Goal: Information Seeking & Learning: Check status

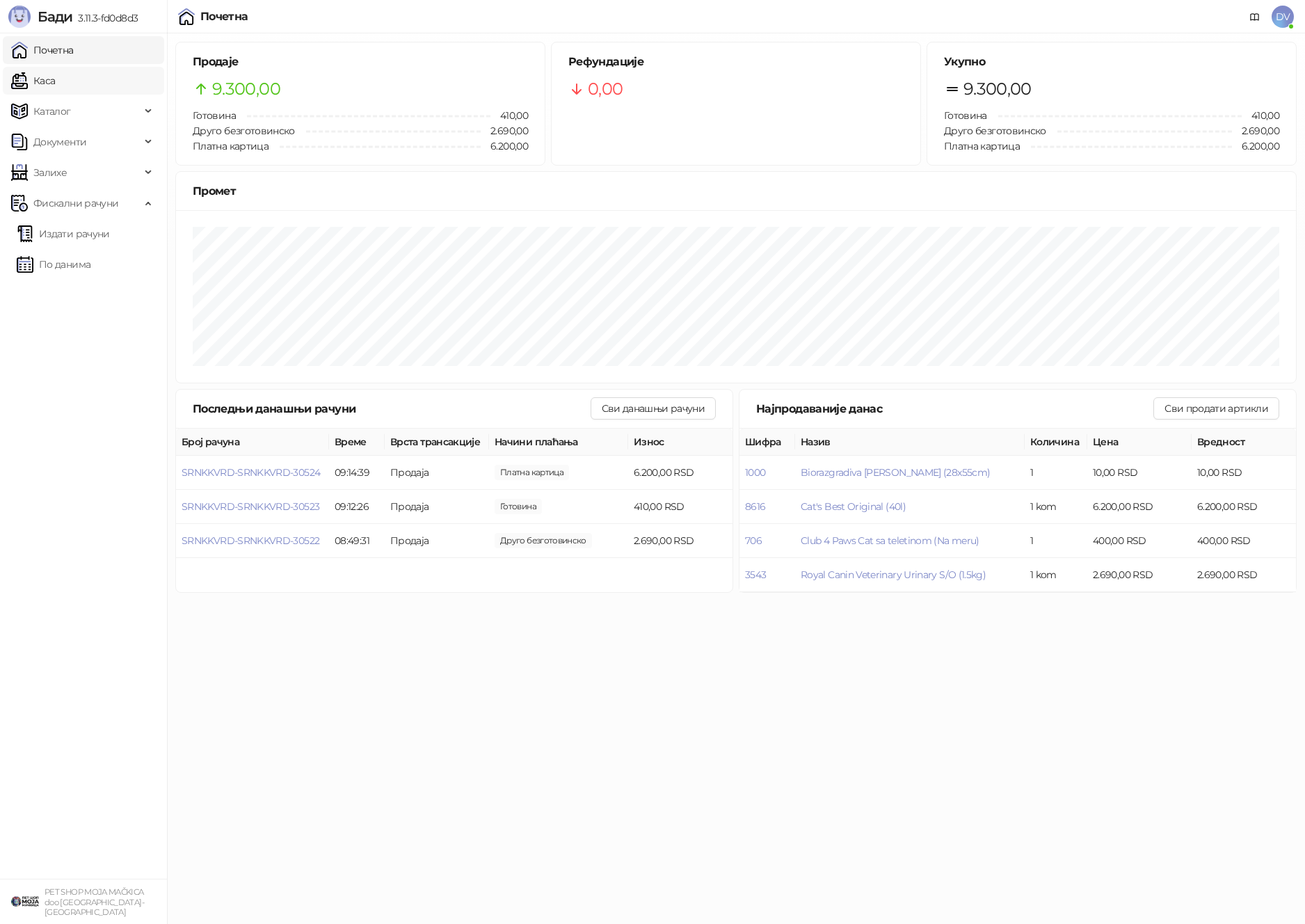
click at [55, 77] on link "Каса" at bounding box center [33, 80] width 44 height 28
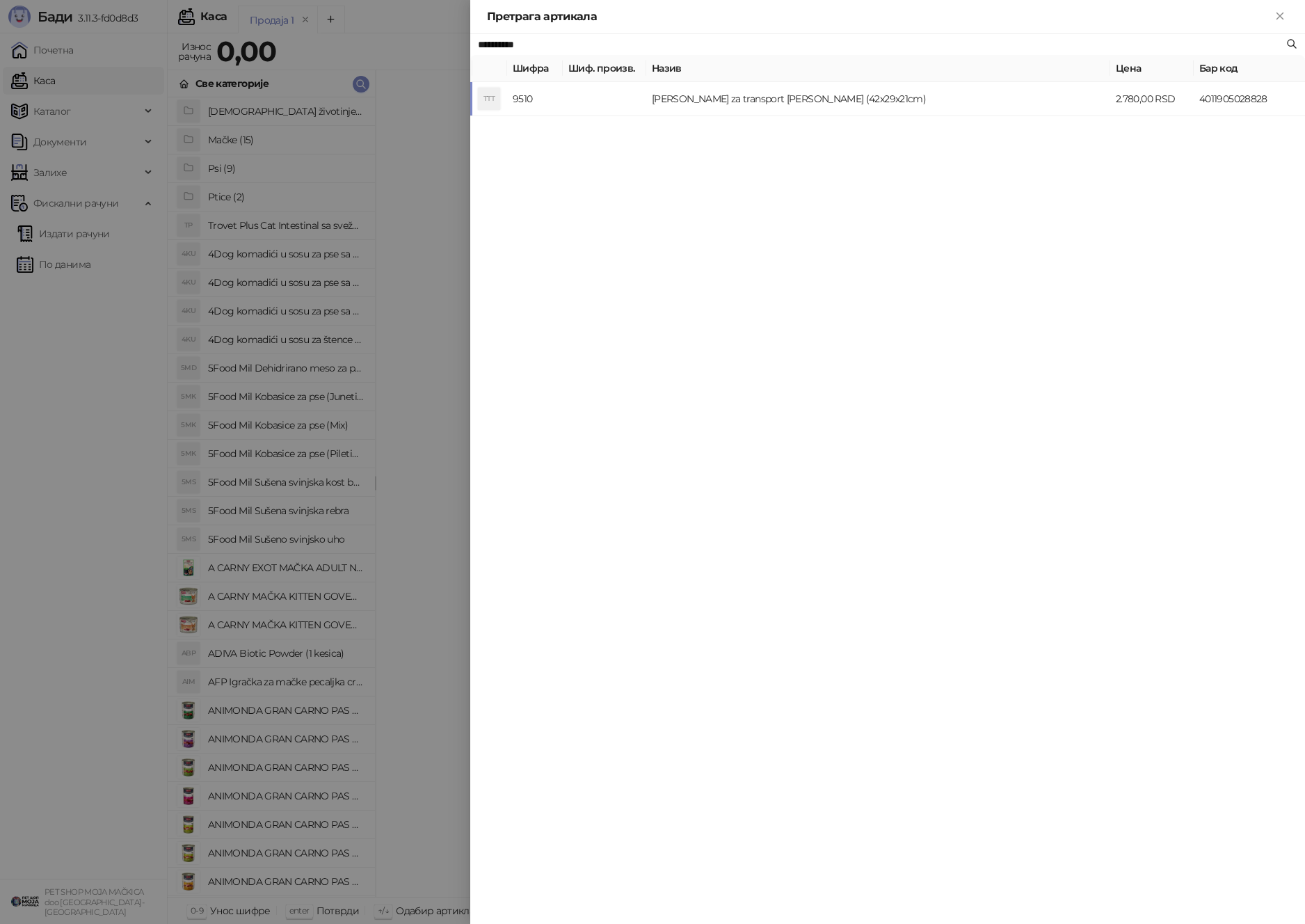
type input "**********"
click at [280, 326] on div at bounding box center [652, 462] width 1305 height 924
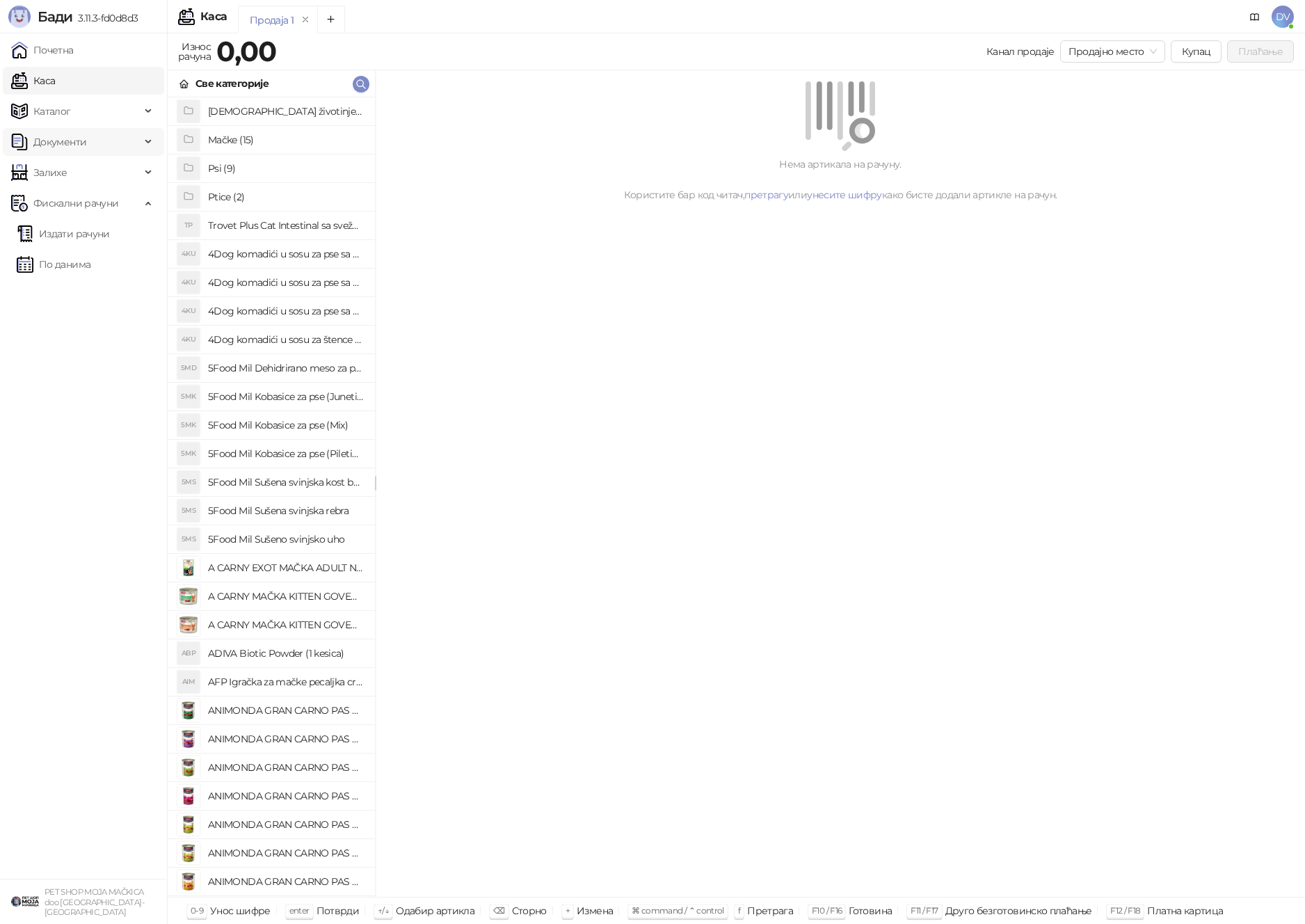
click at [110, 146] on span "Документи" at bounding box center [76, 141] width 129 height 28
click at [97, 163] on link "Улазни документи" at bounding box center [71, 172] width 111 height 28
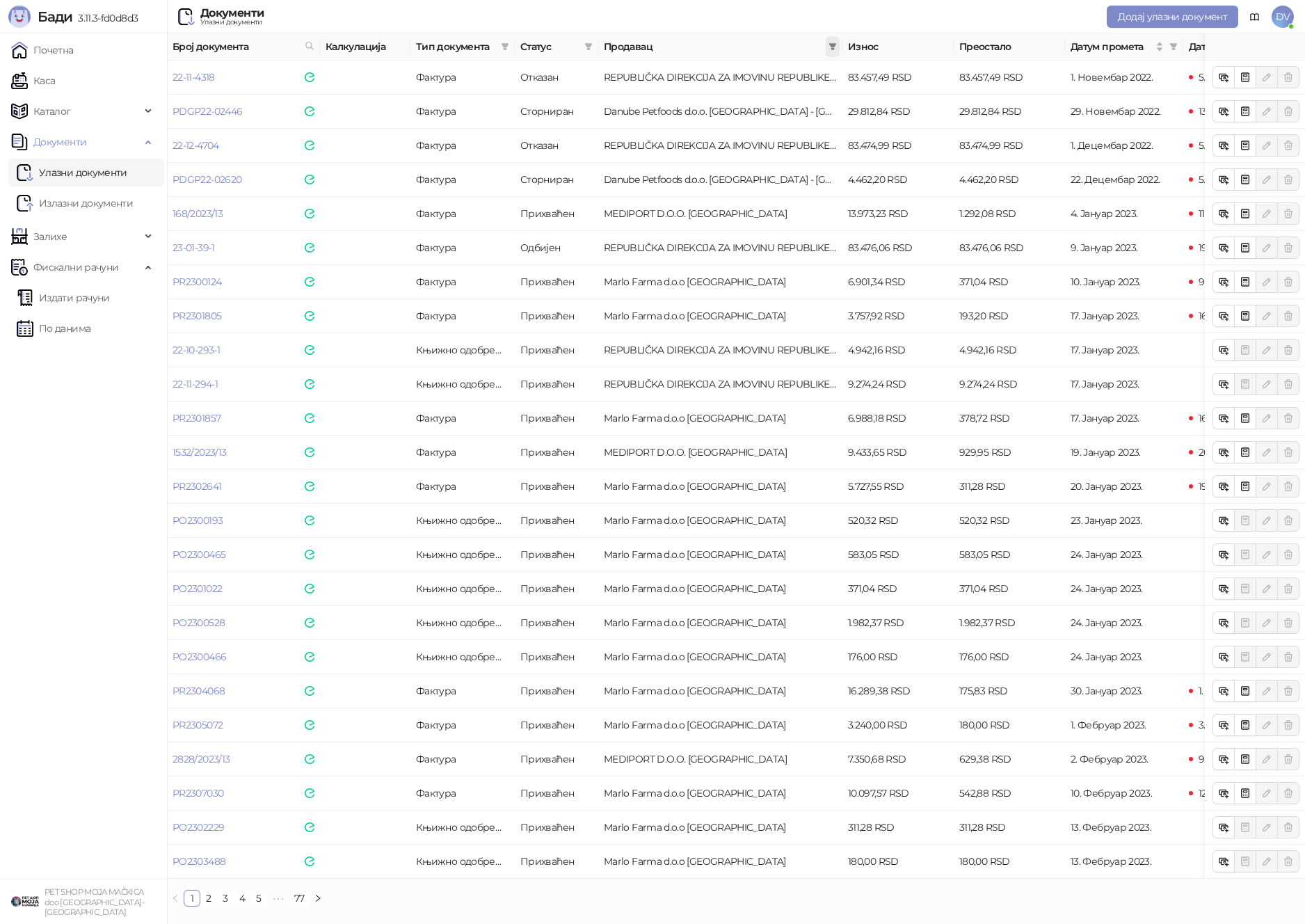
click at [831, 42] on icon "filter" at bounding box center [832, 46] width 8 height 8
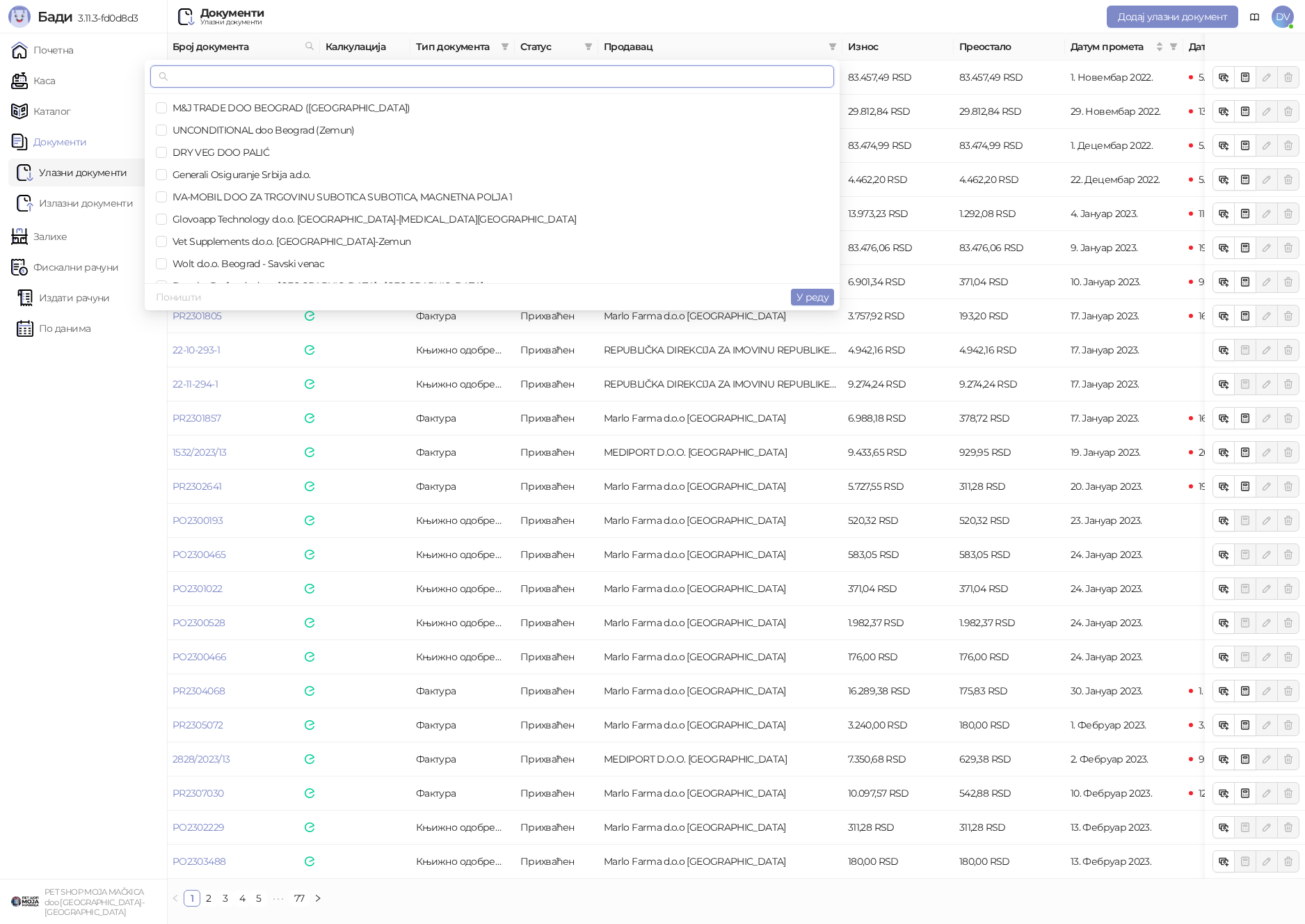
click at [730, 80] on input "text" at bounding box center [498, 77] width 654 height 16
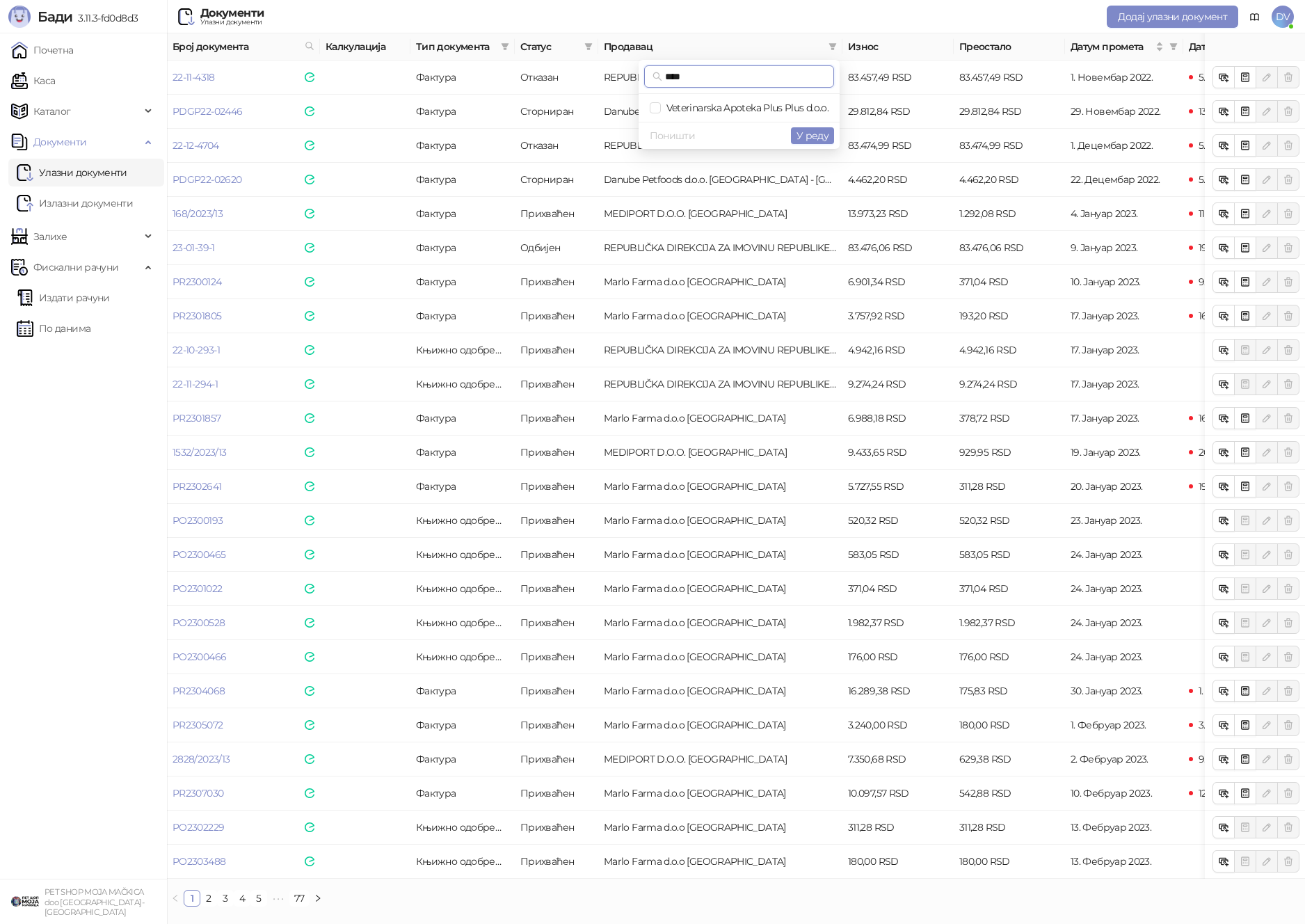
type input "****"
click at [765, 96] on ul "Veterinarska Apoteka Plus Plus d.o.o." at bounding box center [739, 107] width 201 height 28
click at [765, 104] on span "Veterinarska Apoteka Plus Plus d.o.o." at bounding box center [744, 108] width 167 height 13
click at [810, 130] on span "У реду" at bounding box center [812, 135] width 32 height 13
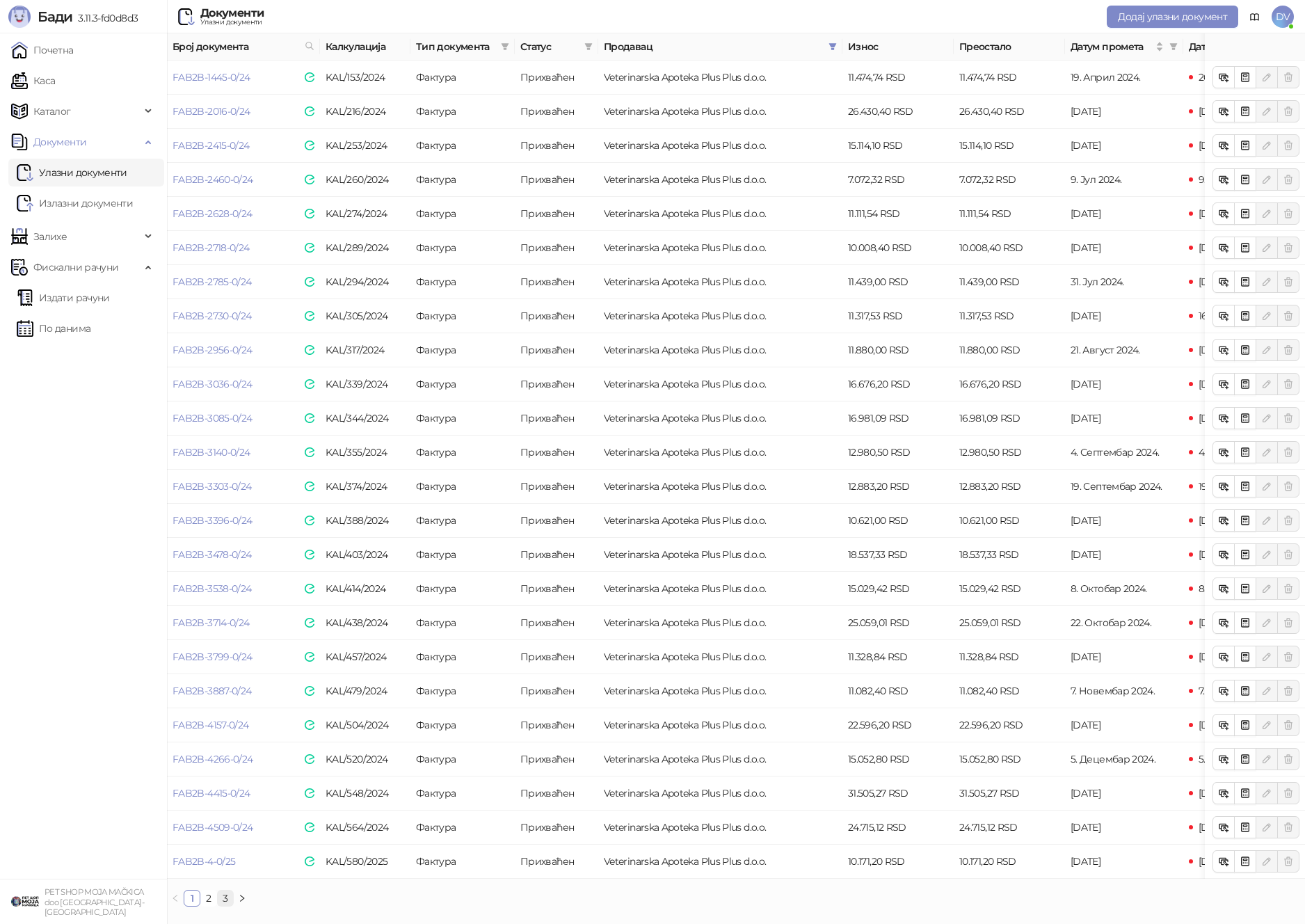
click at [225, 895] on link "3" at bounding box center [225, 898] width 16 height 16
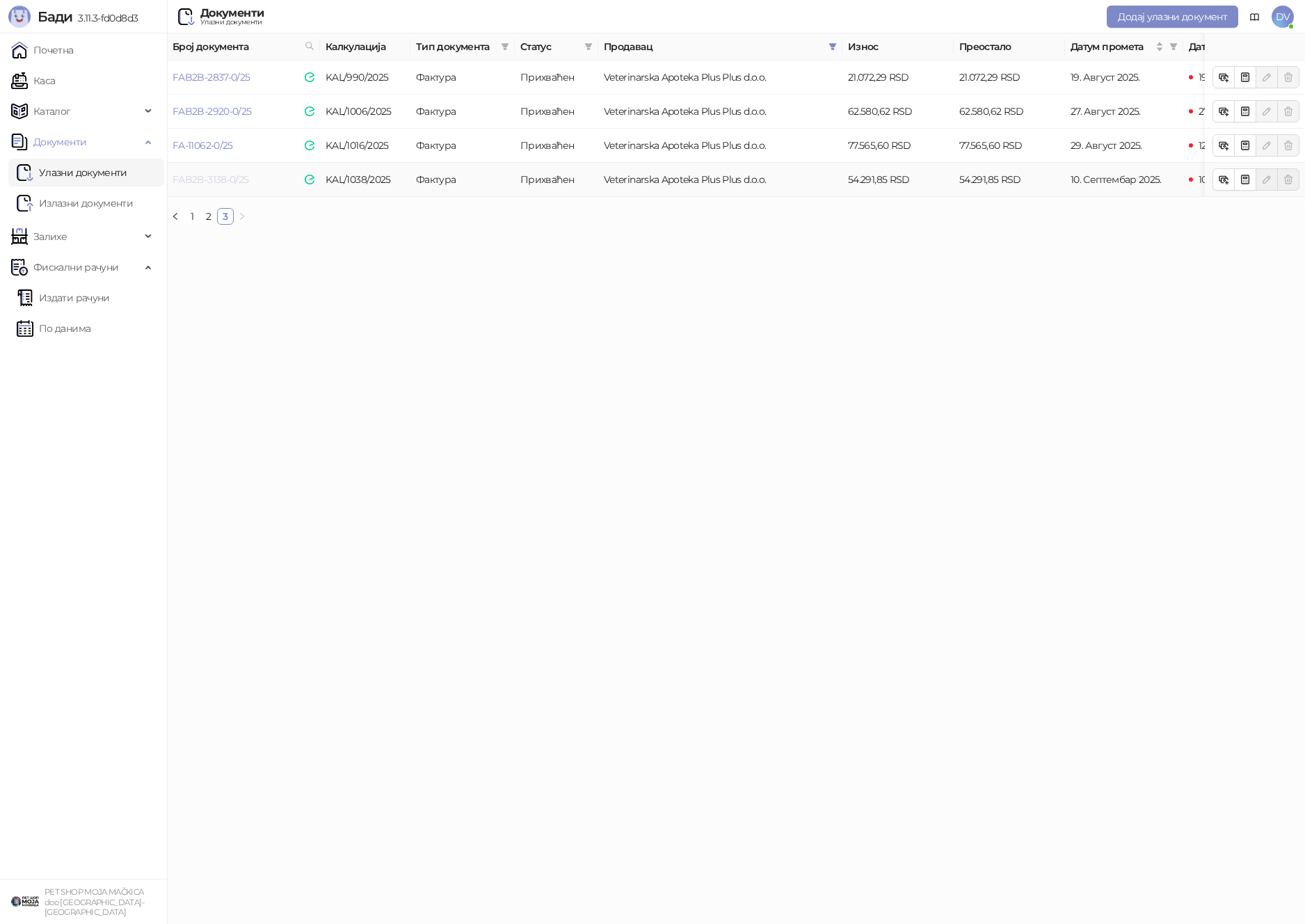
click at [206, 178] on link "FAB2B-3138-0/25" at bounding box center [210, 179] width 76 height 13
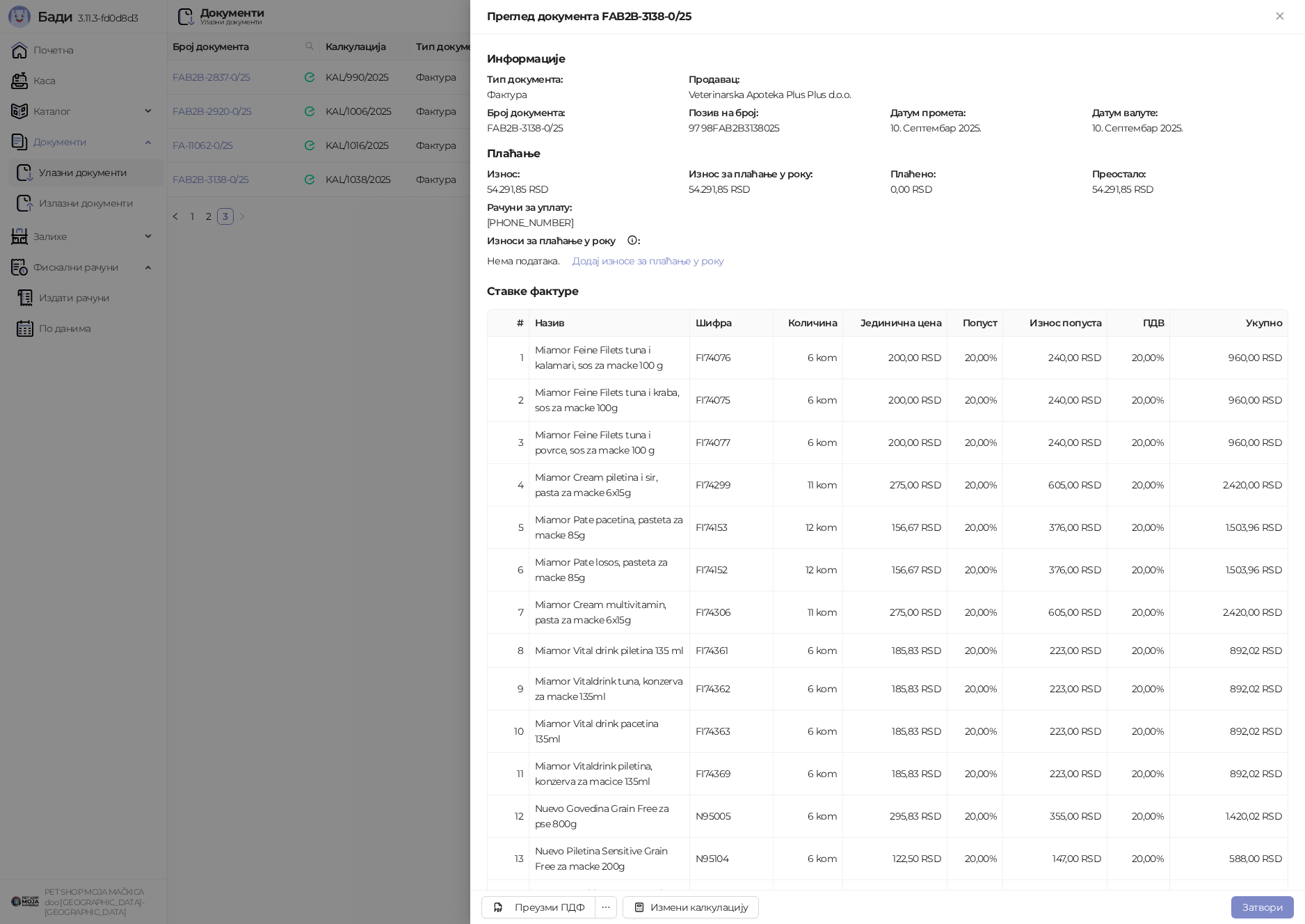
click at [537, 124] on div "FAB2B-3138-0/25" at bounding box center [585, 128] width 199 height 13
copy div "FAB2B-3138-0/25"
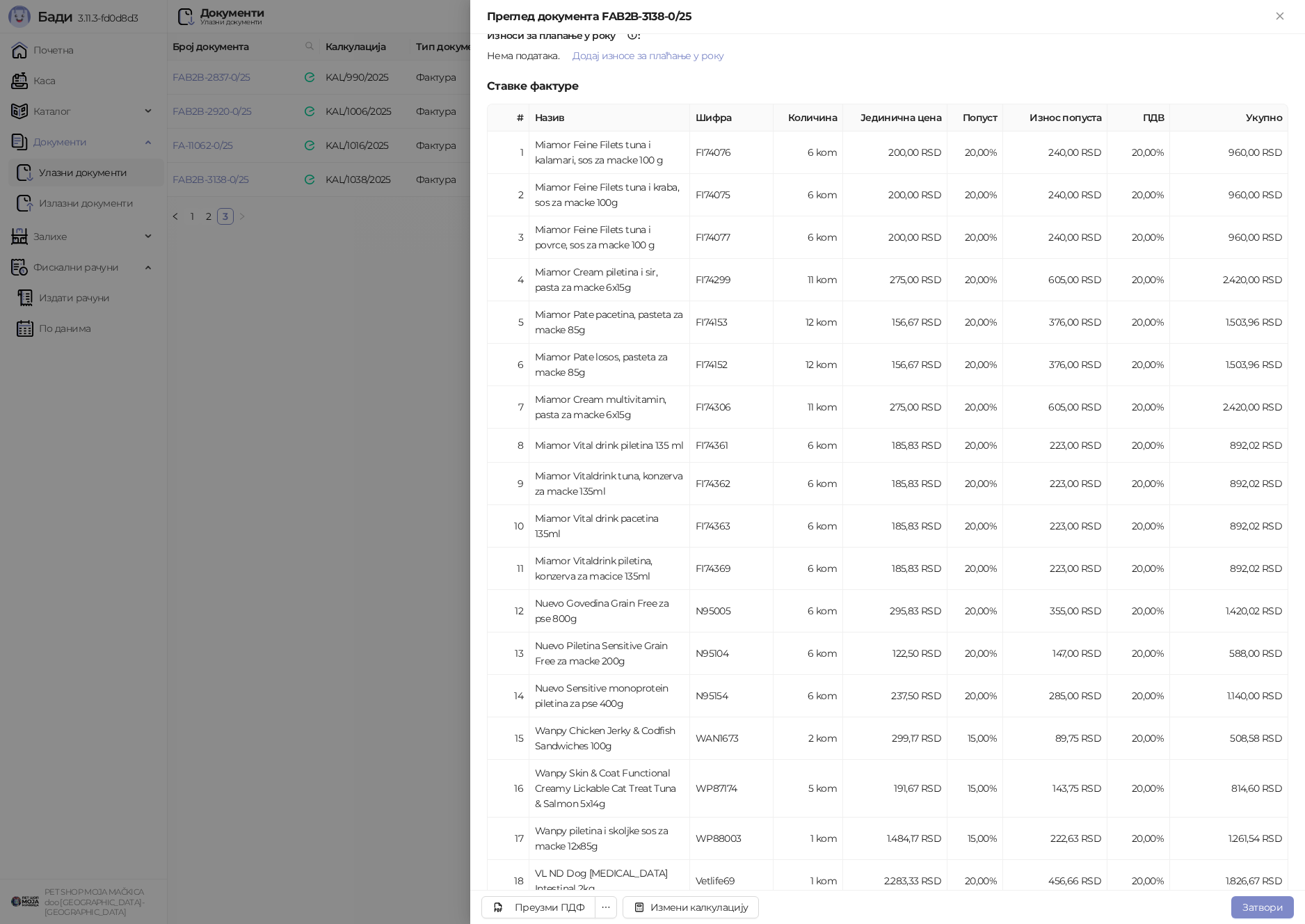
scroll to position [242, 0]
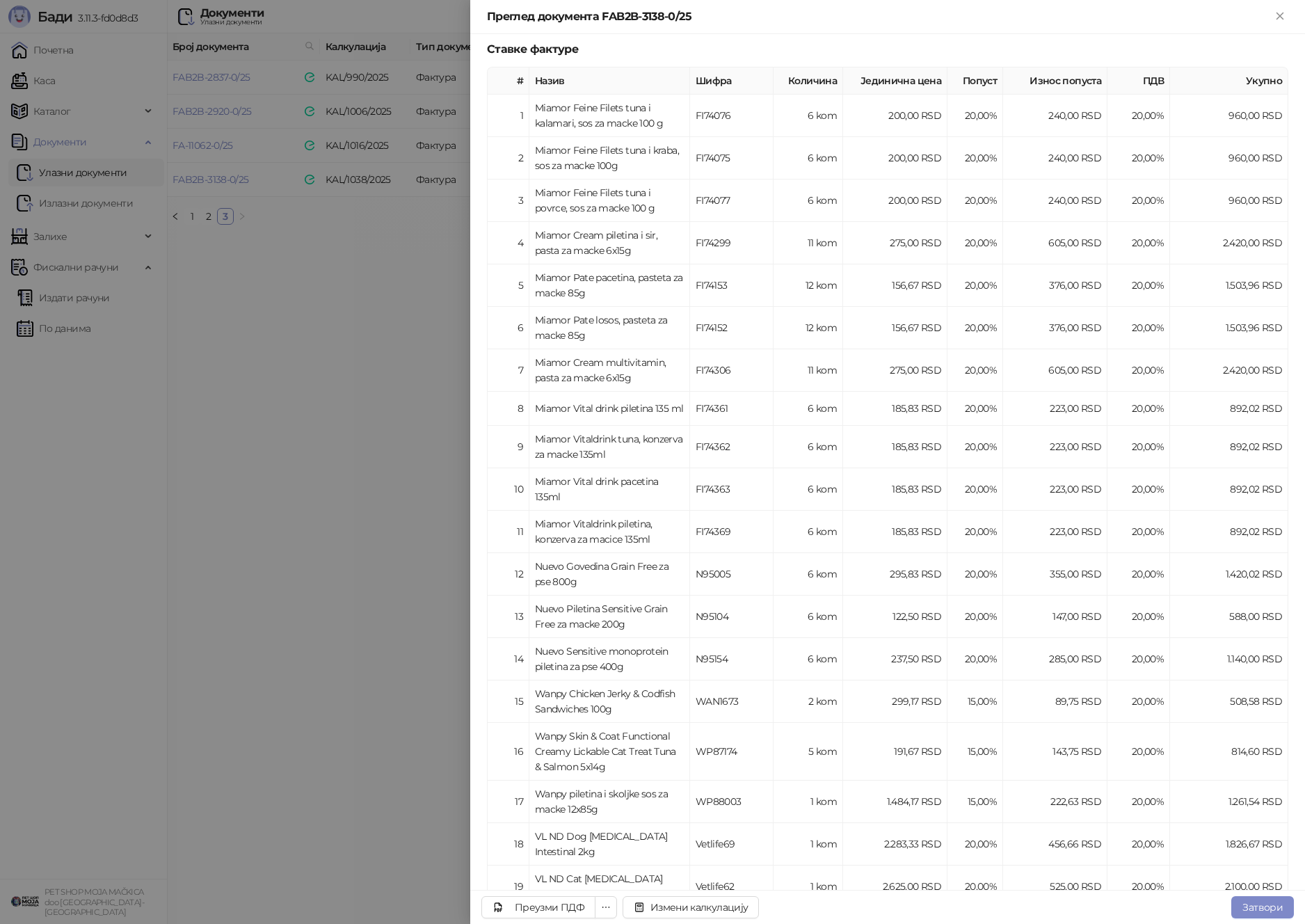
click at [419, 320] on div at bounding box center [652, 462] width 1305 height 924
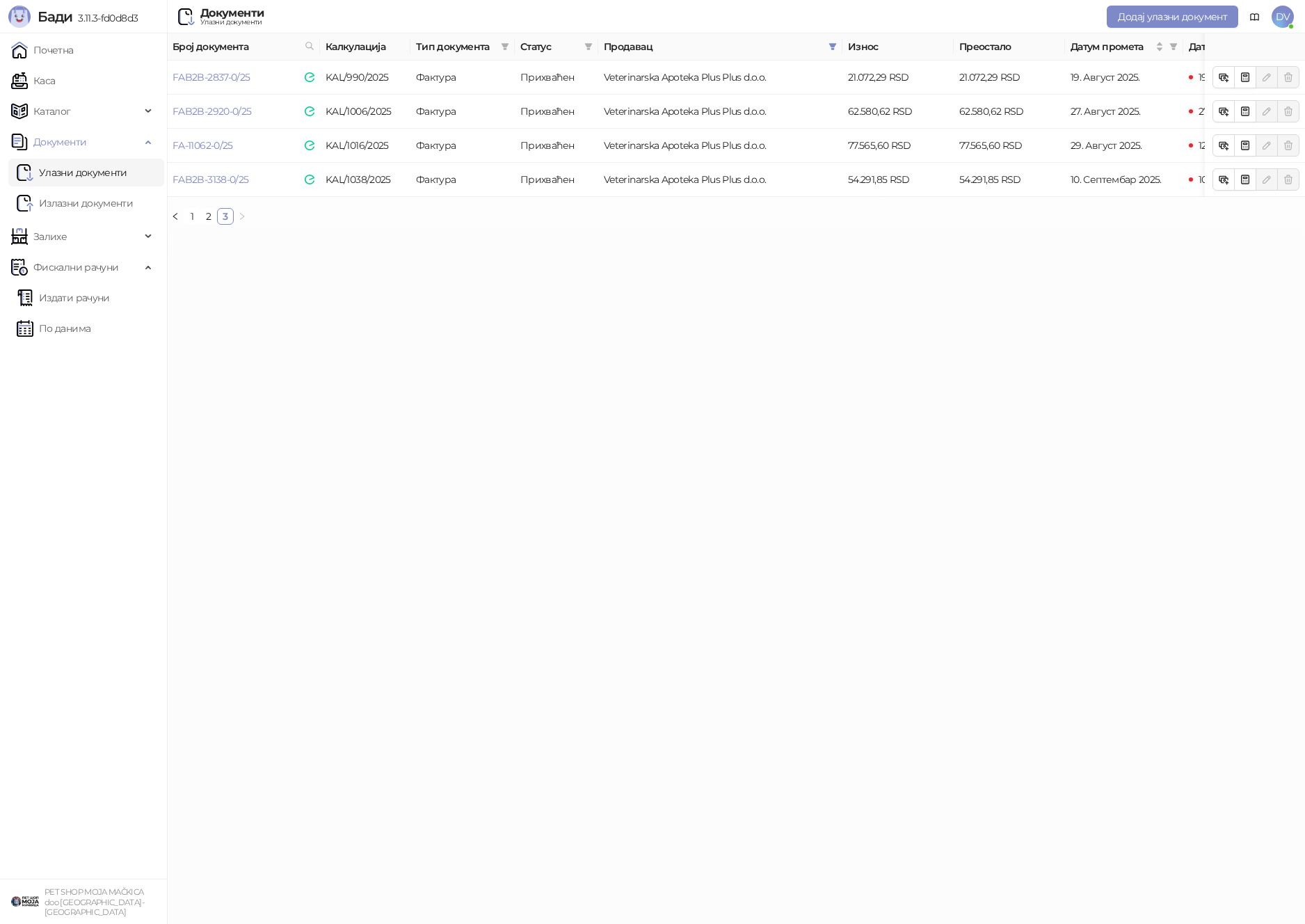
click at [111, 65] on ul "Почетна Каса Каталог Документи Улазни документи Излазни документи Залихе Фискал…" at bounding box center [83, 456] width 167 height 845
click at [74, 49] on link "Почетна" at bounding box center [42, 50] width 62 height 28
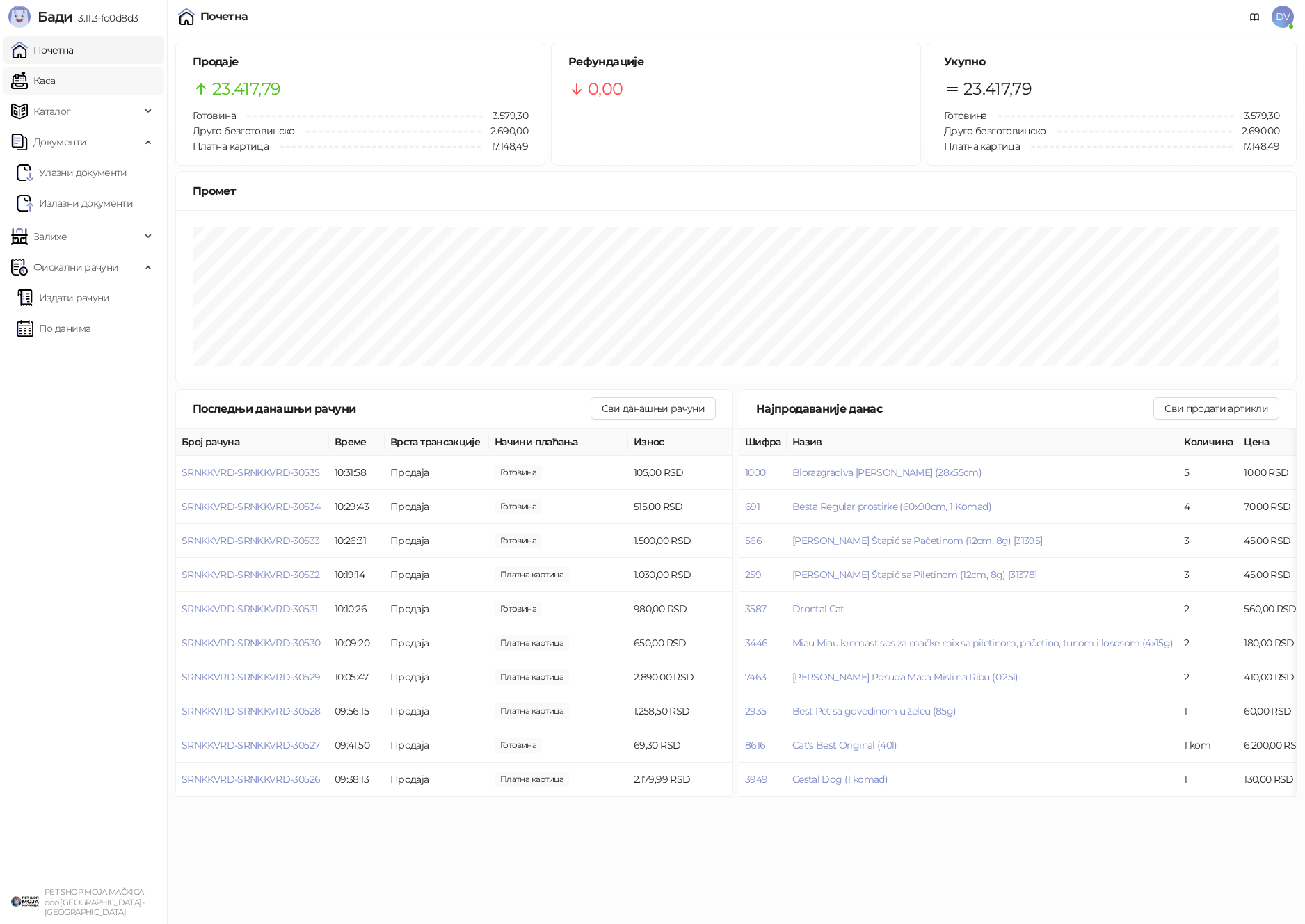
click at [55, 78] on link "Каса" at bounding box center [33, 80] width 44 height 28
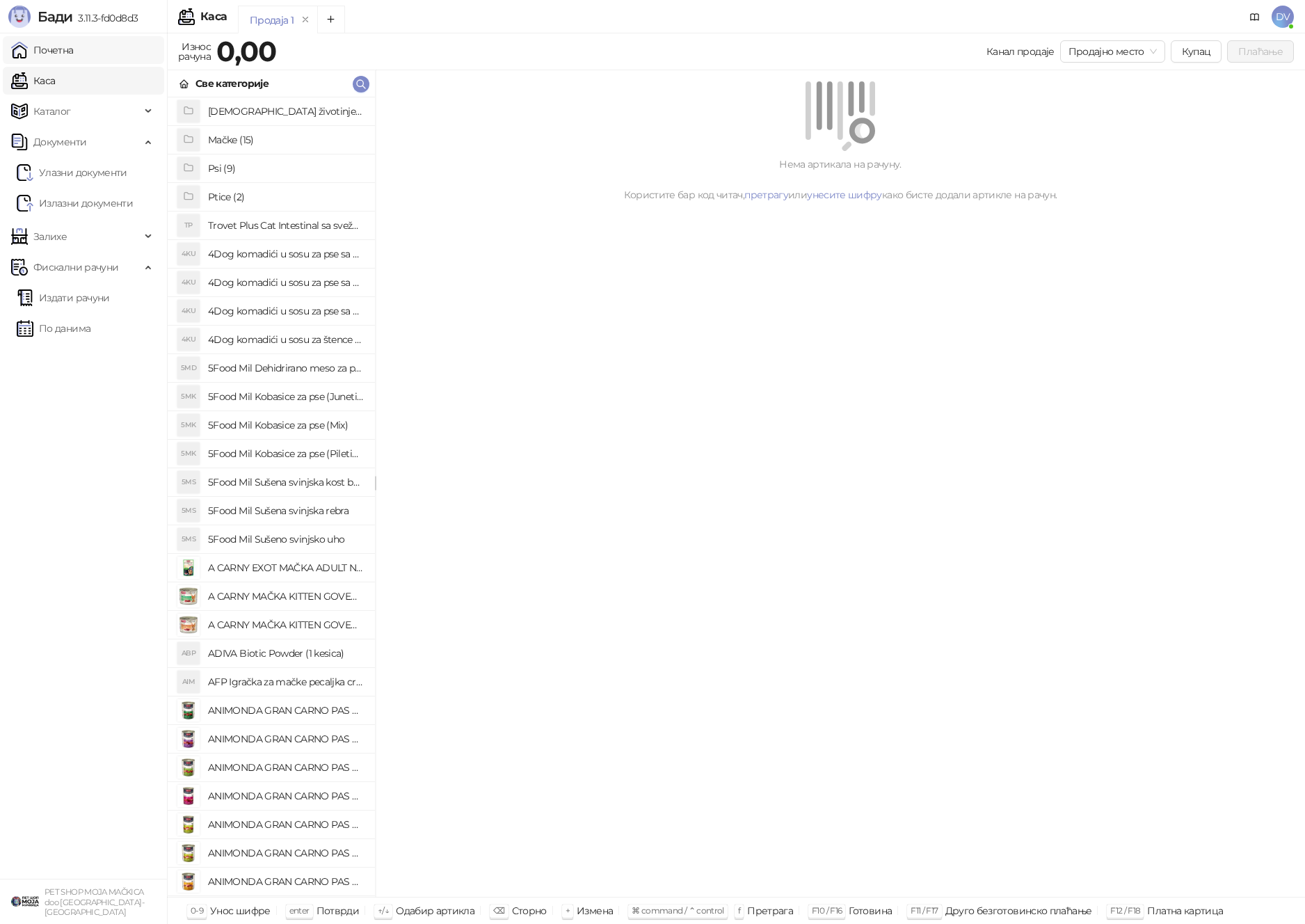
click at [74, 43] on link "Почетна" at bounding box center [42, 50] width 62 height 28
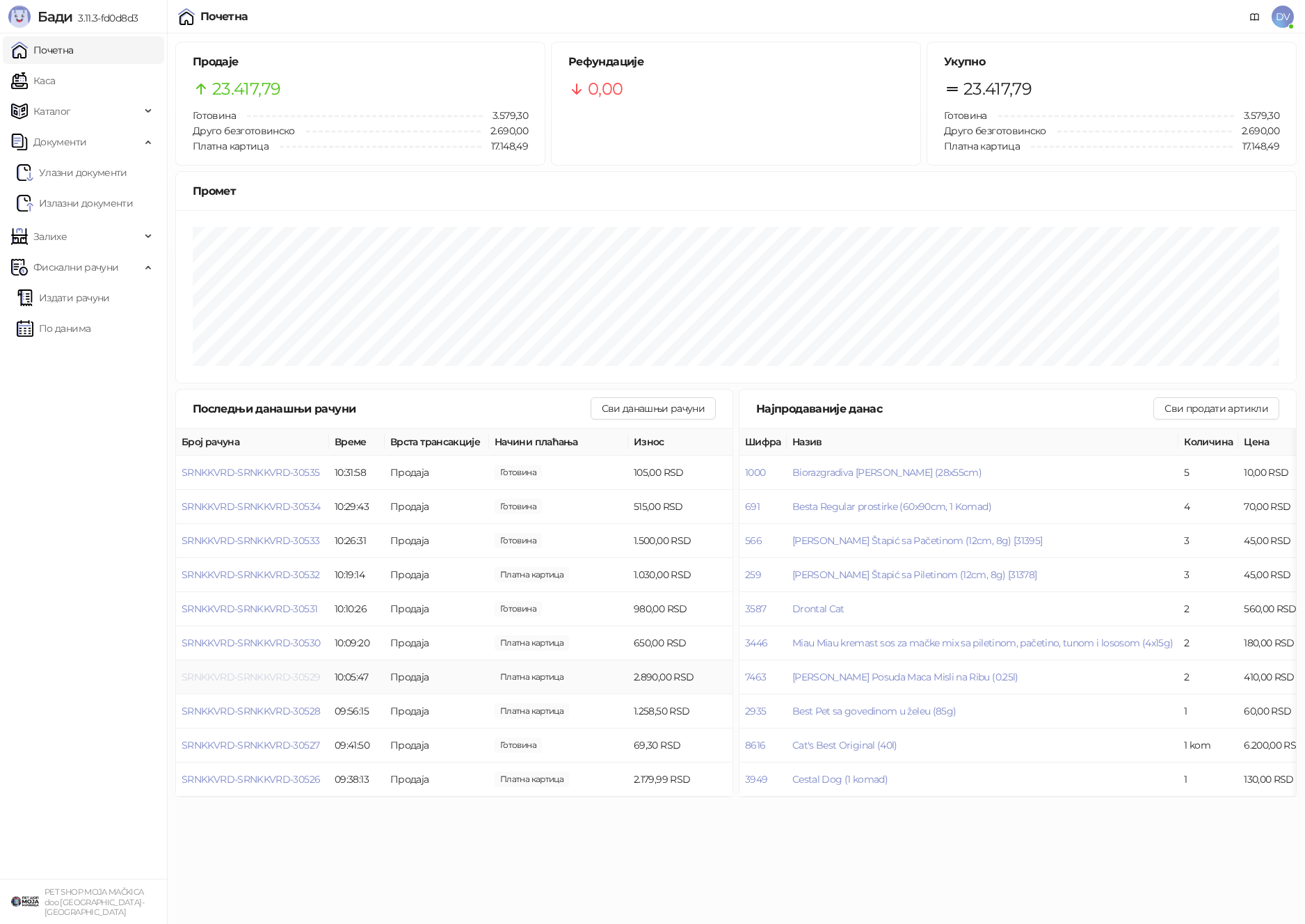
click at [288, 675] on span "SRNKKVRD-SRNKKVRD-30529" at bounding box center [251, 676] width 138 height 13
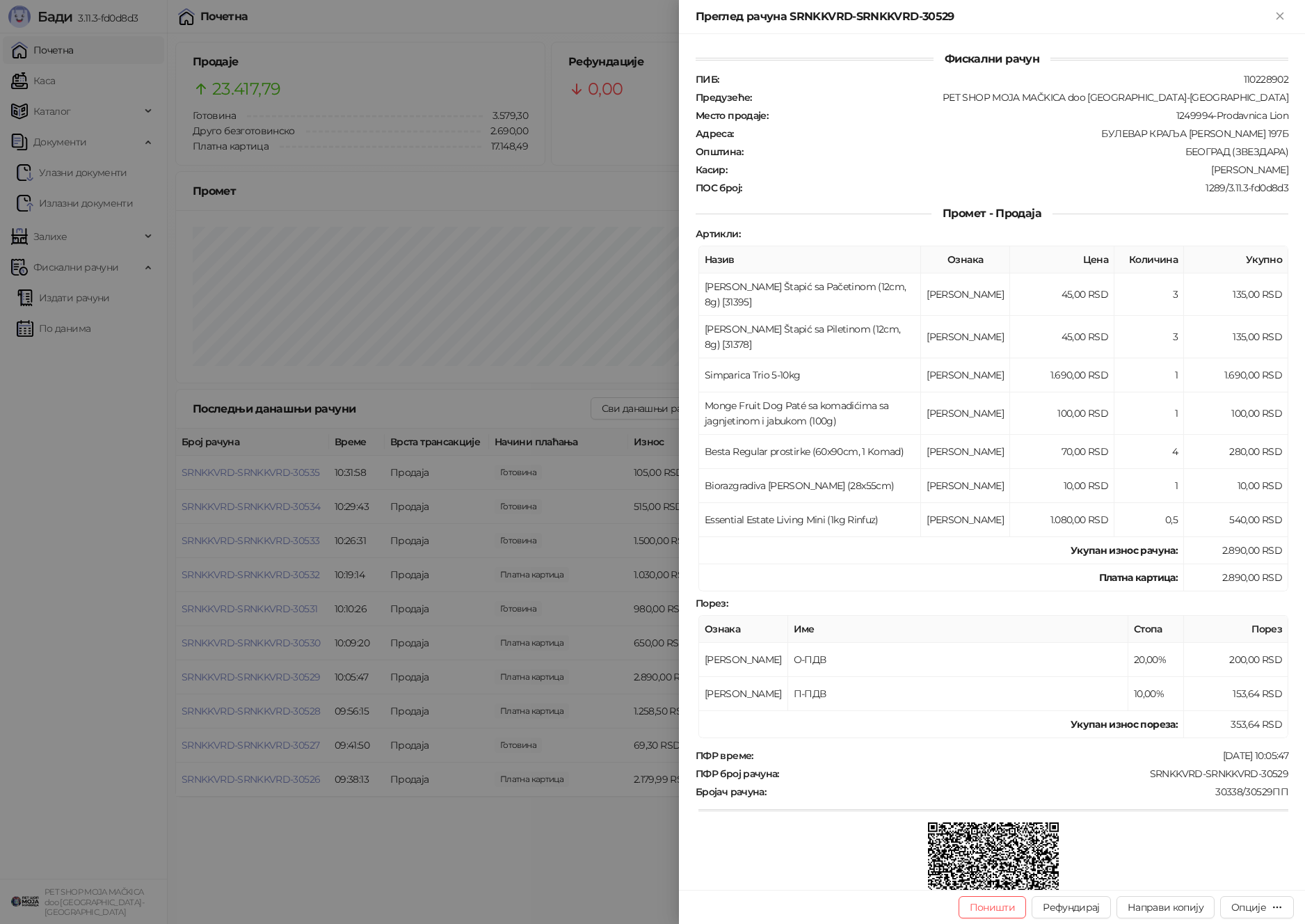
click at [288, 675] on div at bounding box center [652, 462] width 1305 height 924
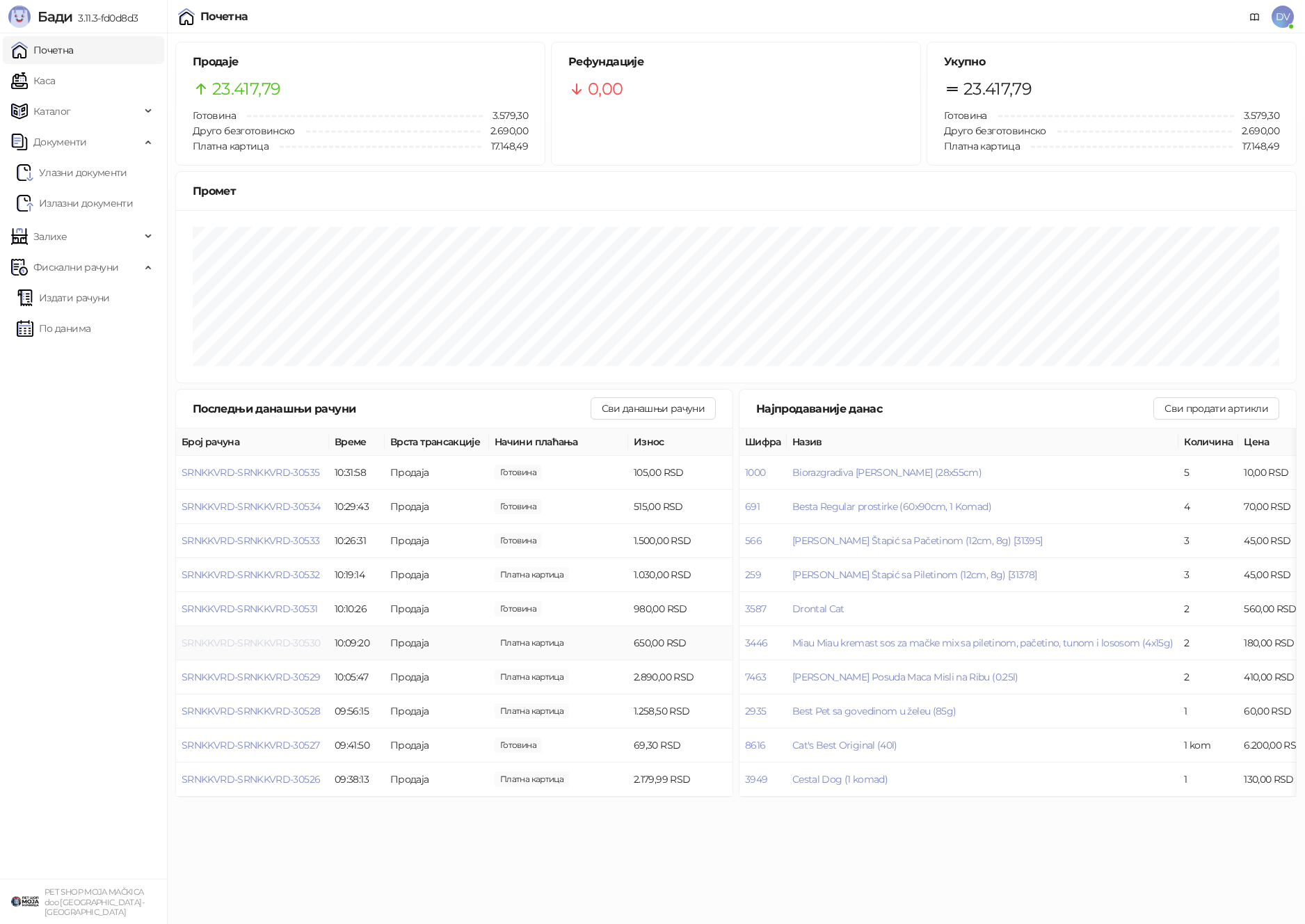
click at [269, 638] on span "SRNKKVRD-SRNKKVRD-30530" at bounding box center [251, 642] width 138 height 13
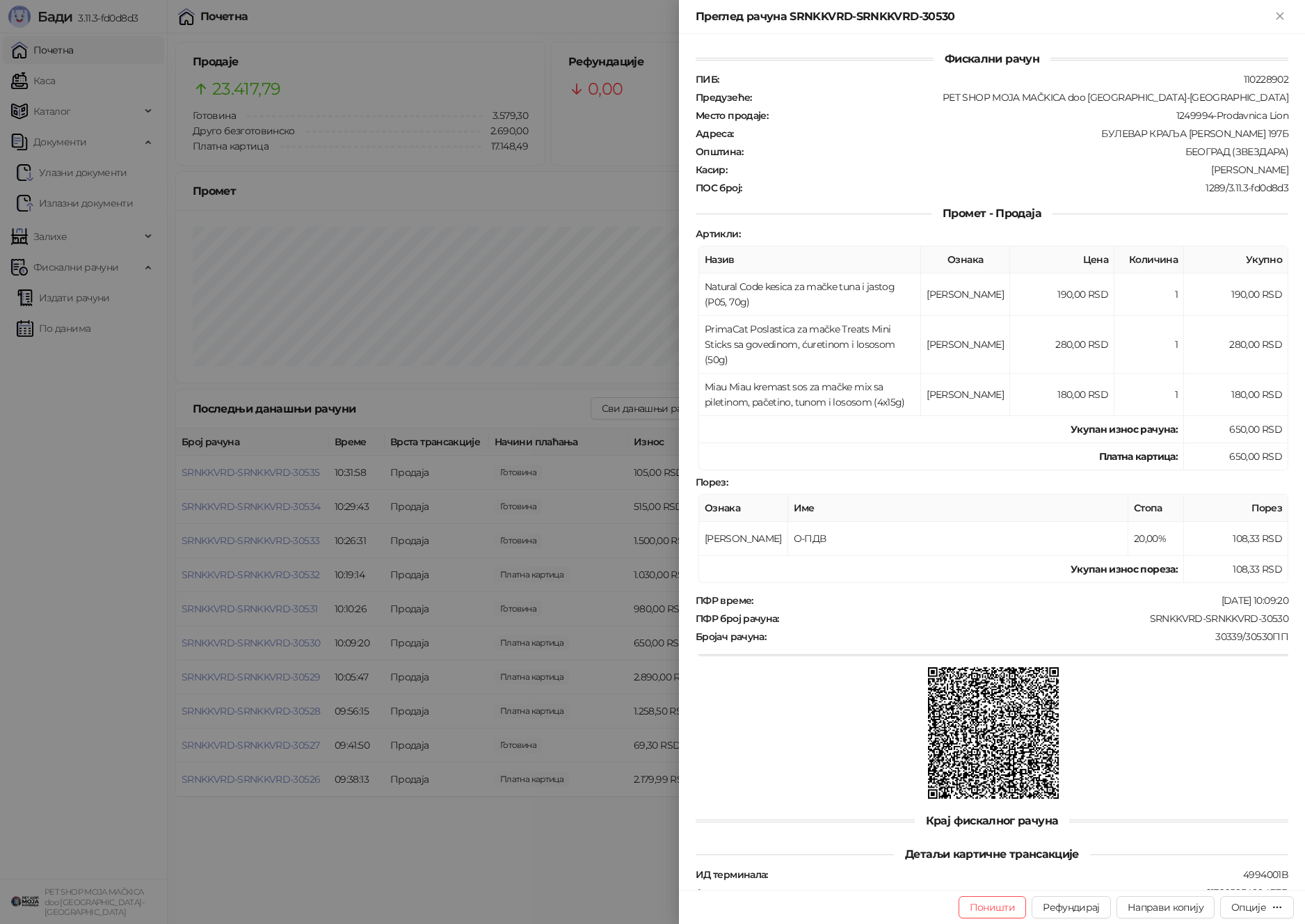
click at [268, 640] on div at bounding box center [652, 462] width 1305 height 924
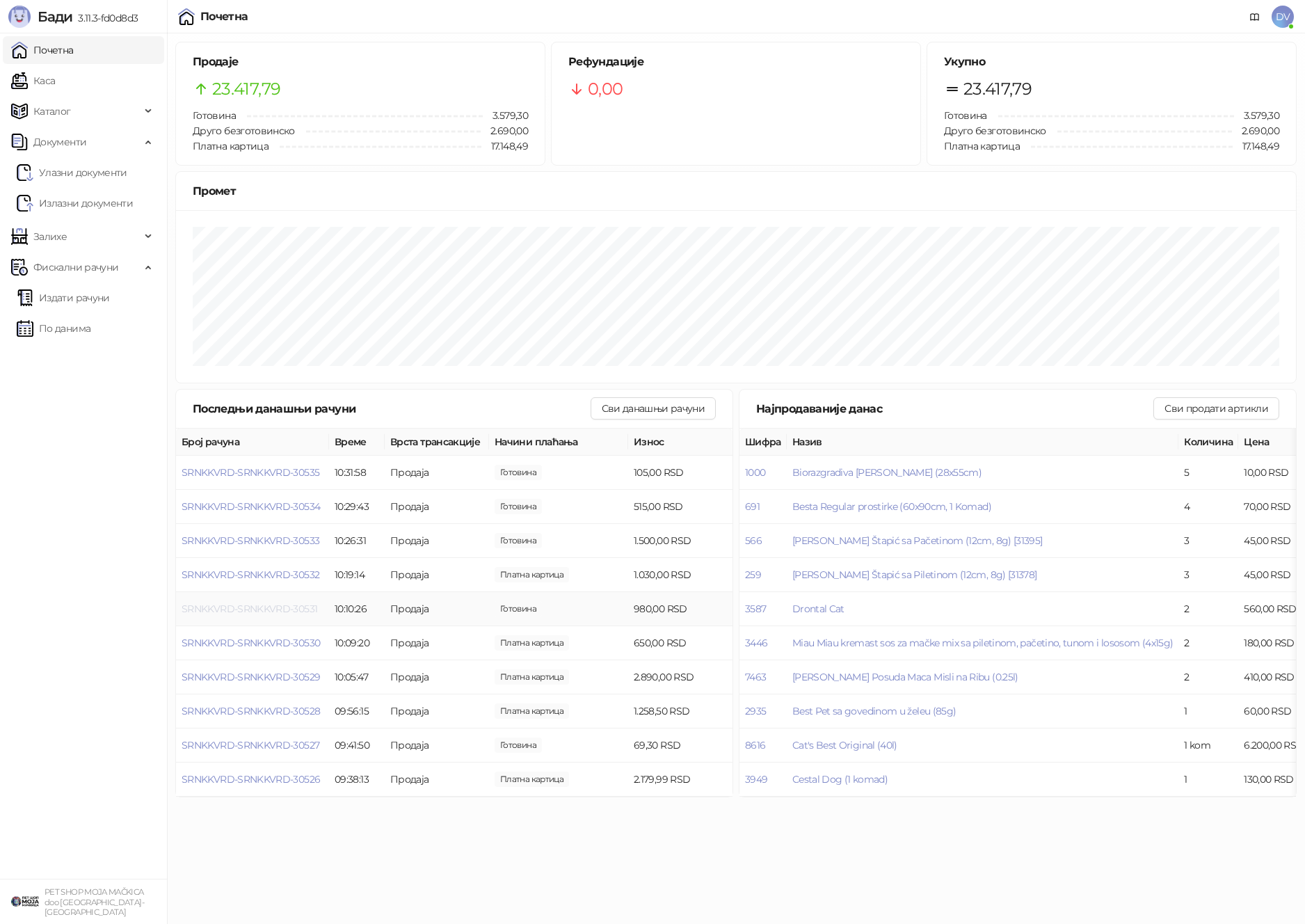
click at [276, 602] on span "SRNKKVRD-SRNKKVRD-30531" at bounding box center [249, 608] width 135 height 13
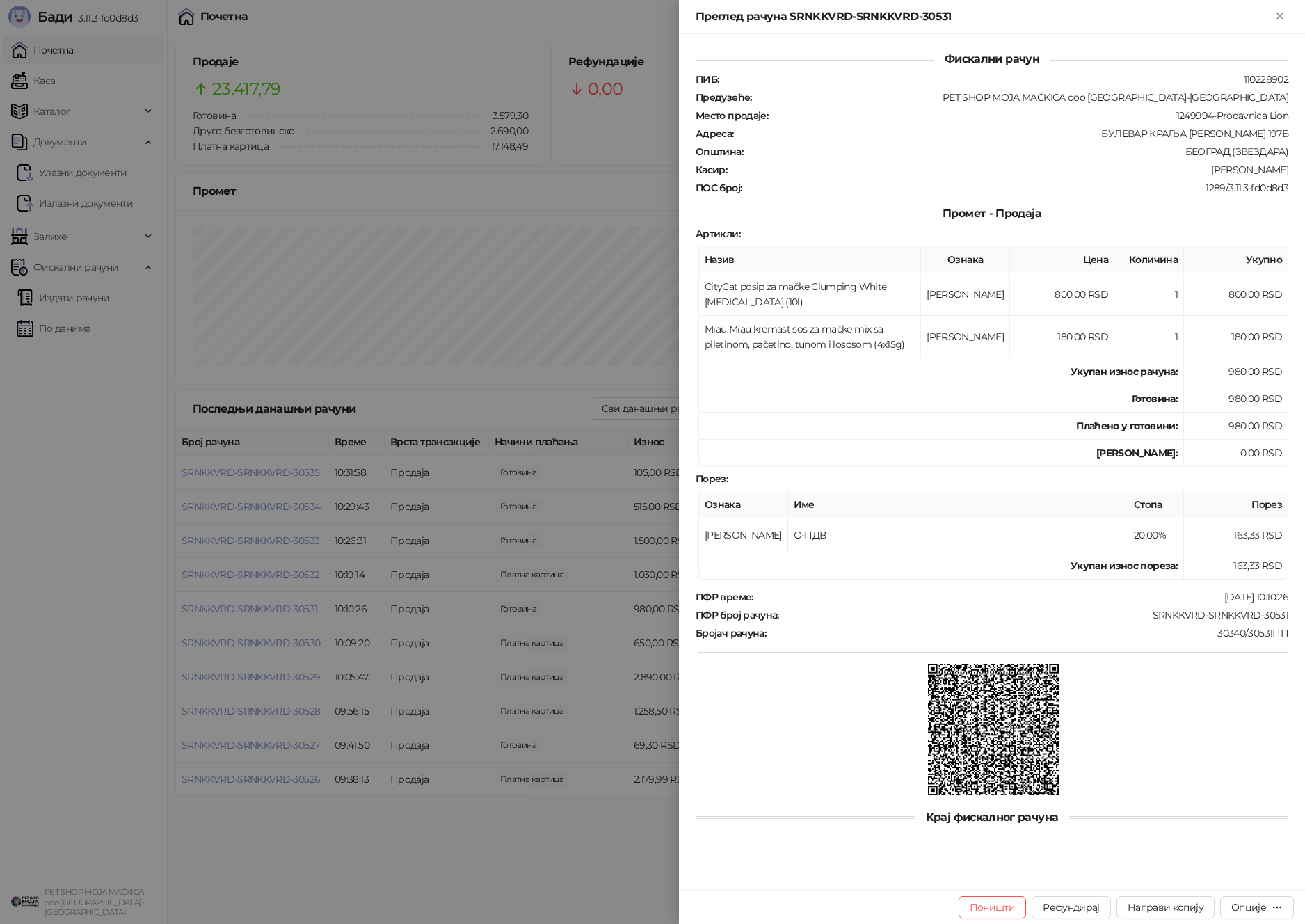
click at [276, 602] on div at bounding box center [652, 462] width 1305 height 924
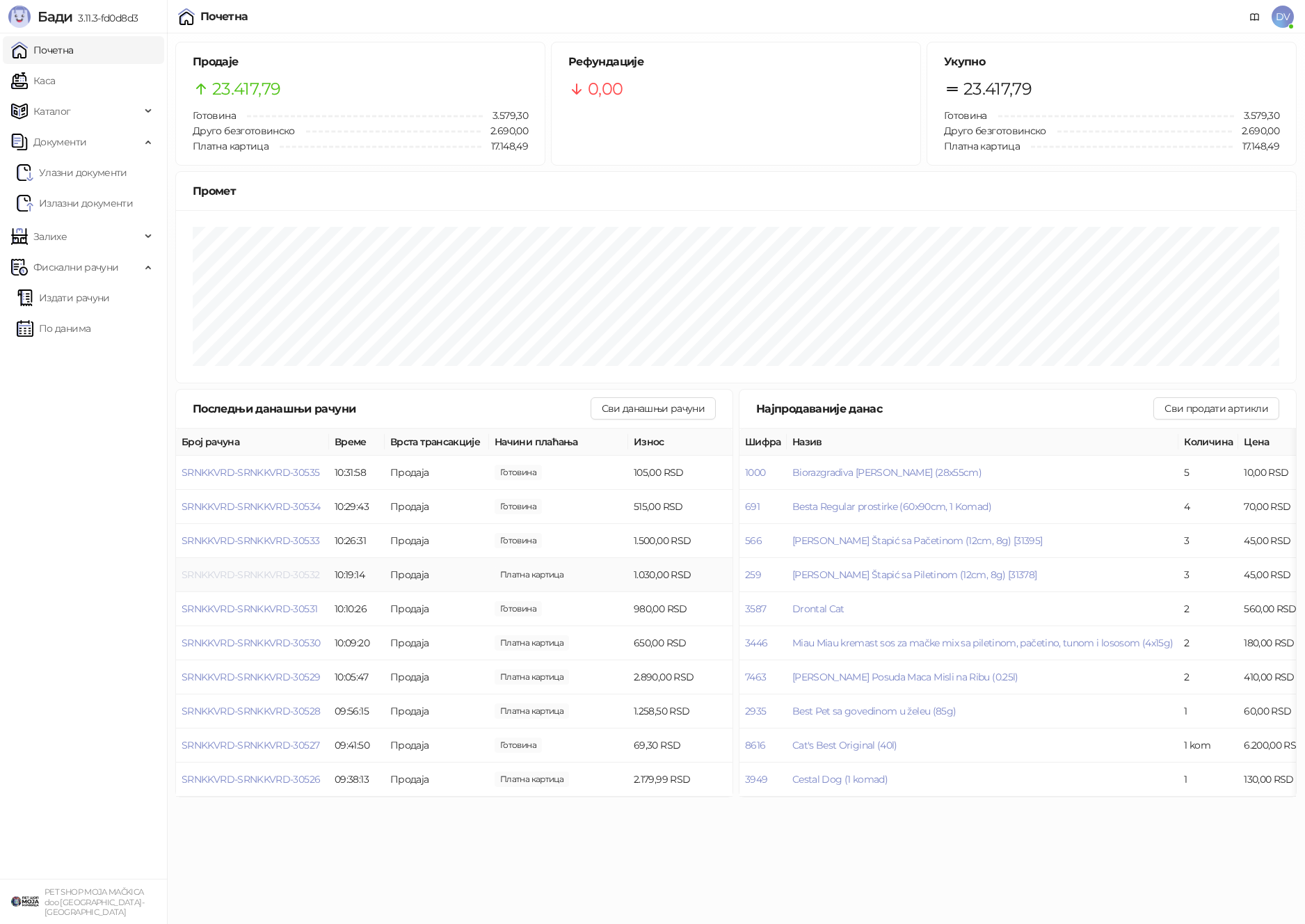
click at [285, 574] on span "SRNKKVRD-SRNKKVRD-30532" at bounding box center [250, 574] width 138 height 13
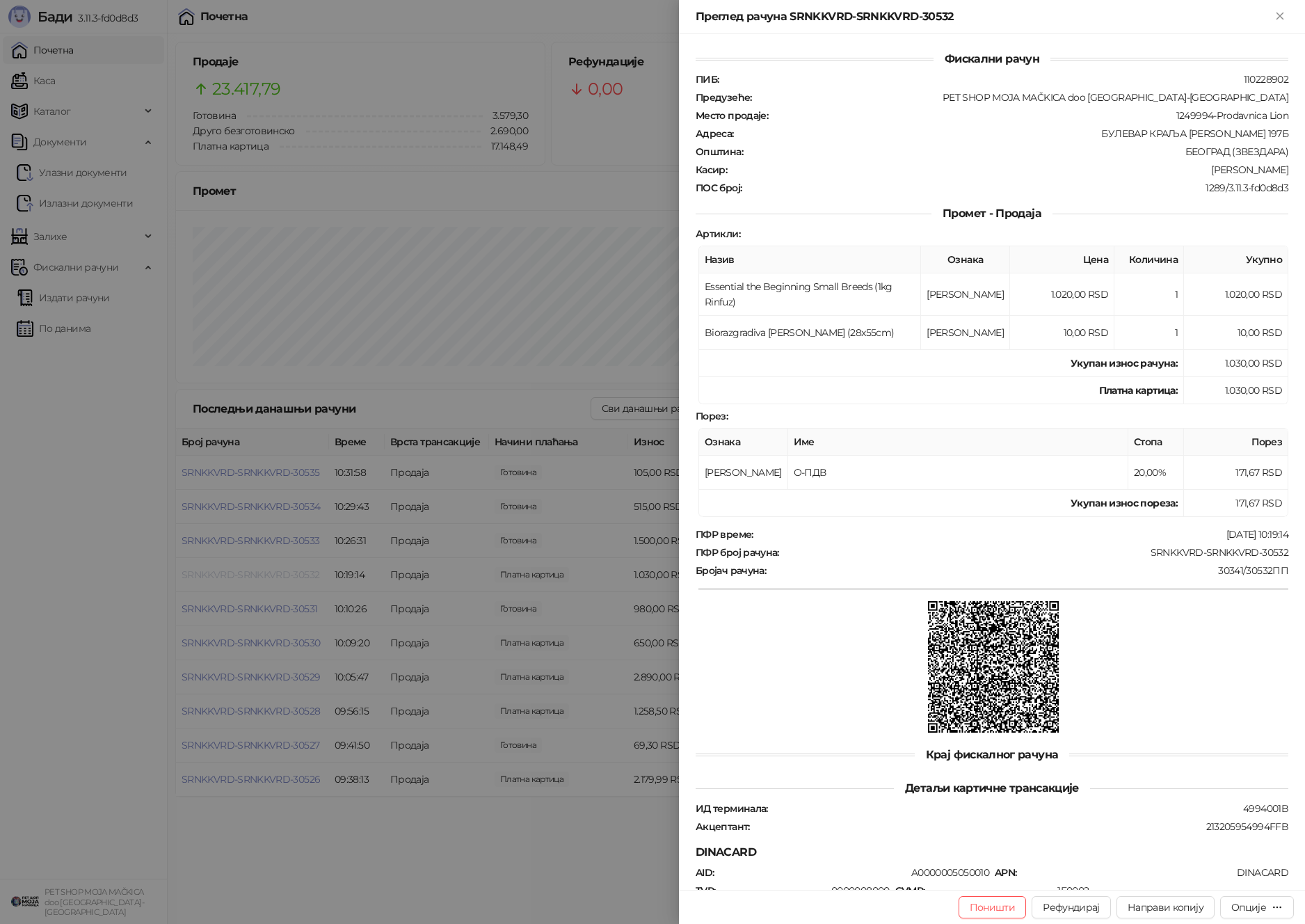
click at [285, 574] on div at bounding box center [652, 462] width 1305 height 924
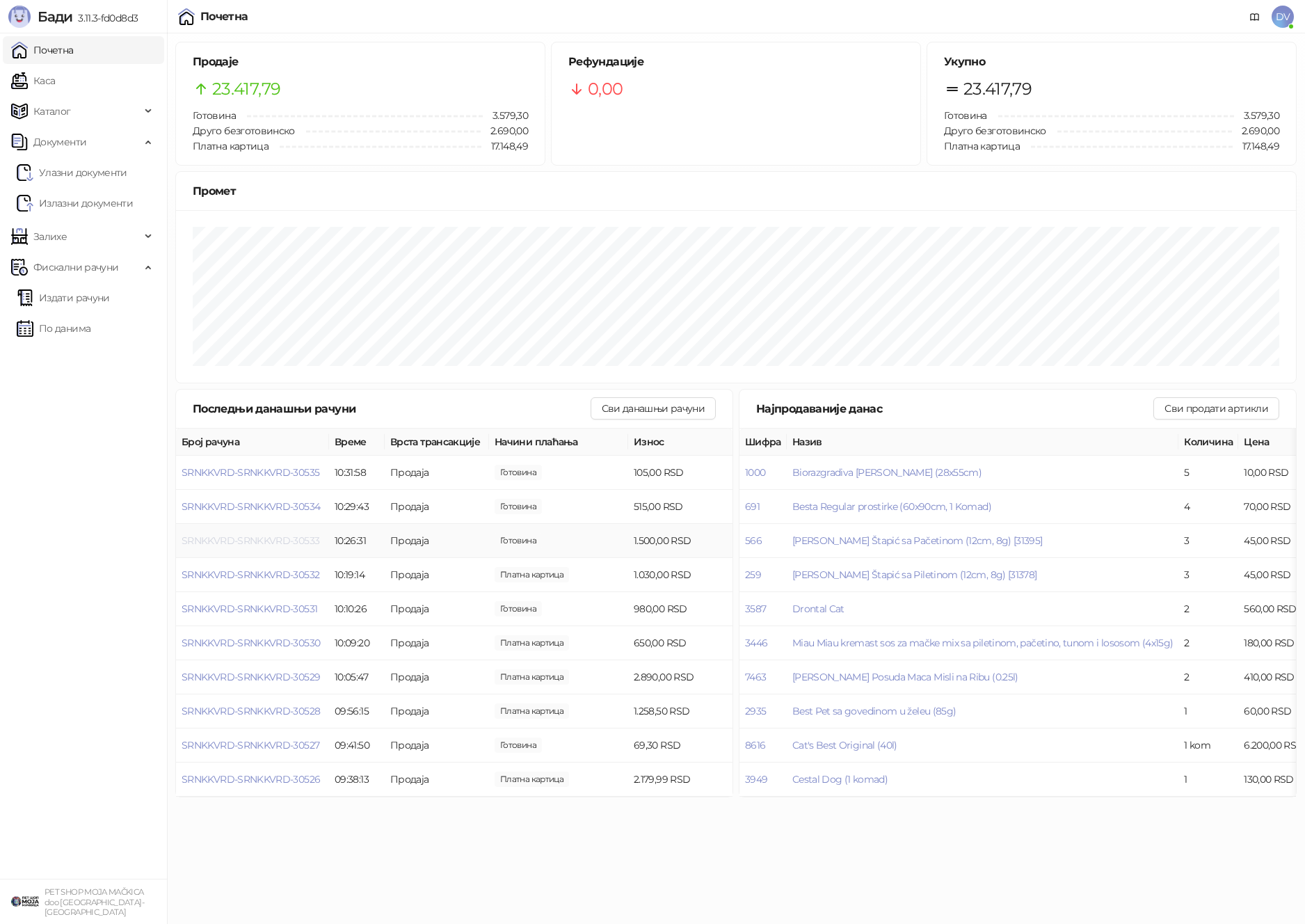
click at [286, 537] on span "SRNKKVRD-SRNKKVRD-30533" at bounding box center [250, 540] width 138 height 13
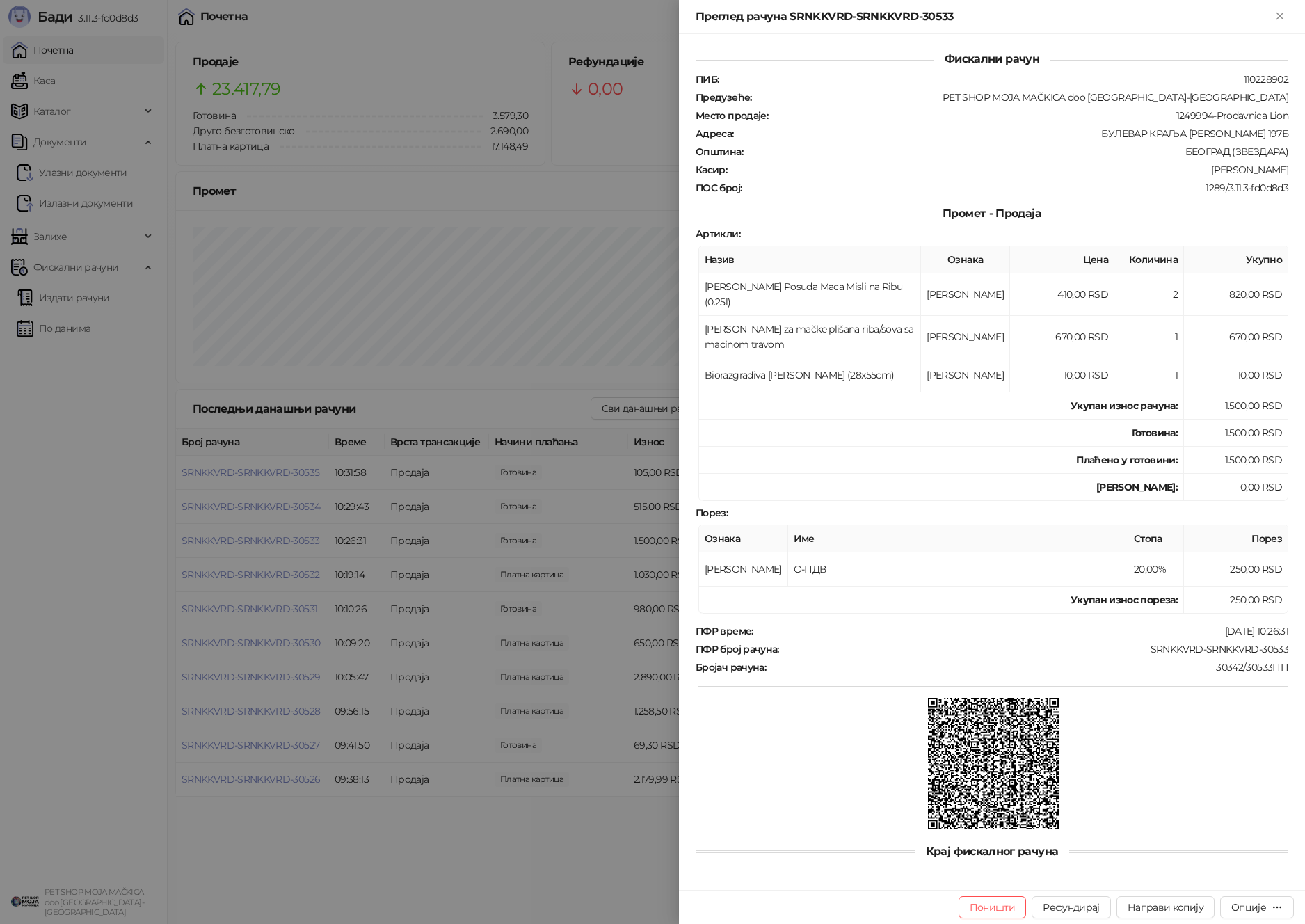
click at [286, 538] on div at bounding box center [652, 462] width 1305 height 924
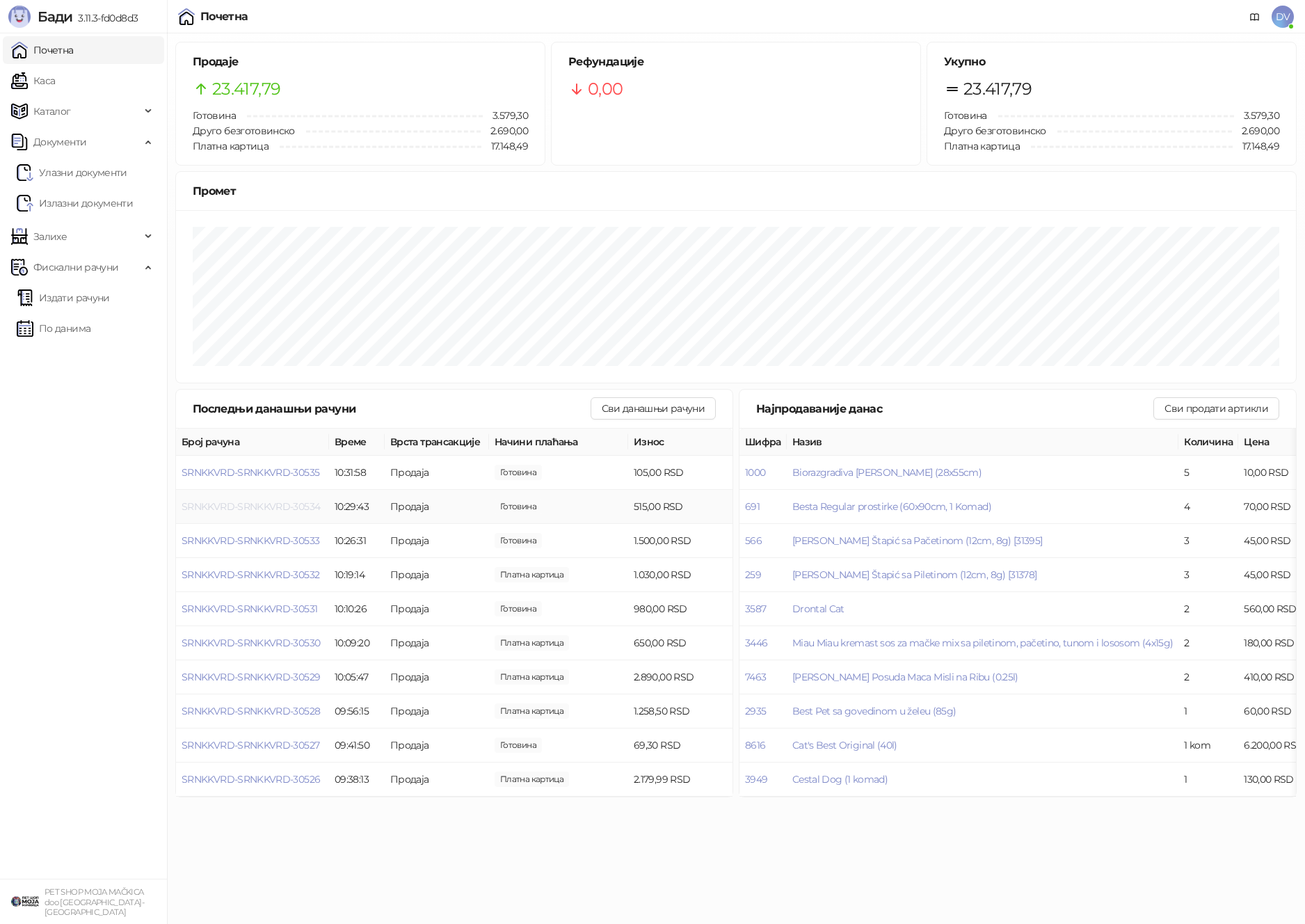
click at [289, 503] on span "SRNKKVRD-SRNKKVRD-30534" at bounding box center [251, 506] width 138 height 13
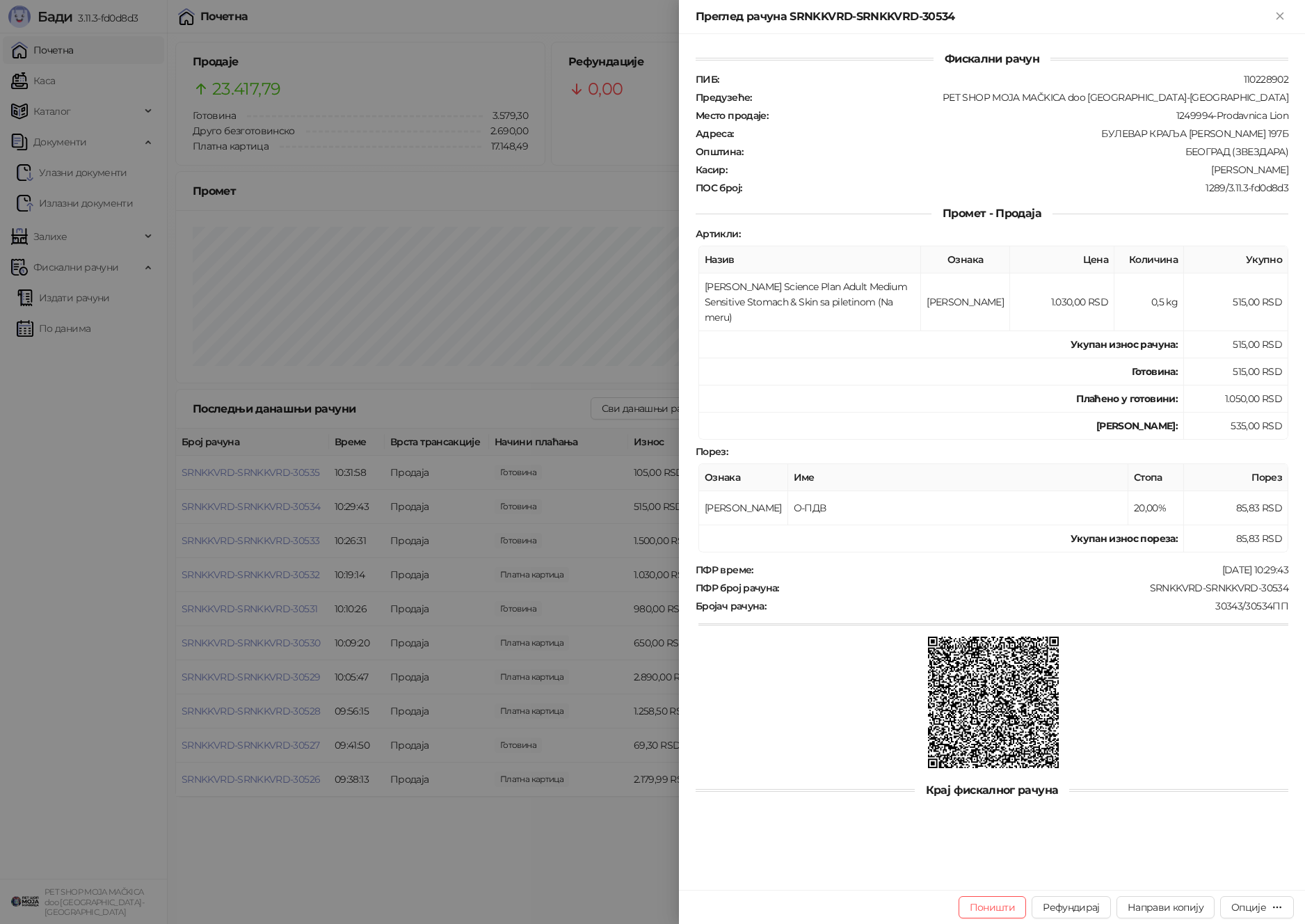
click at [289, 503] on div at bounding box center [652, 462] width 1305 height 924
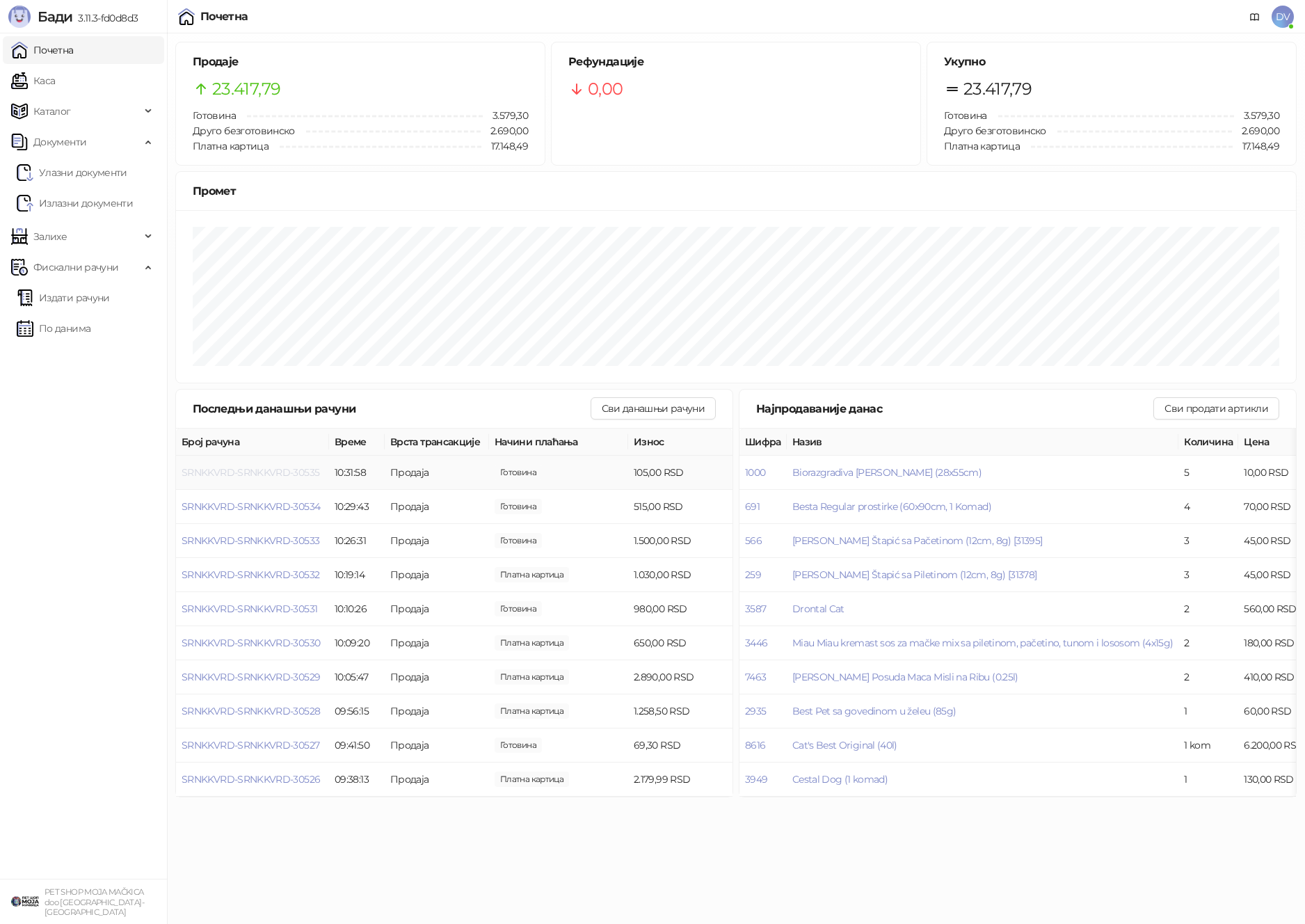
click at [295, 472] on span "SRNKKVRD-SRNKKVRD-30535" at bounding box center [250, 472] width 138 height 13
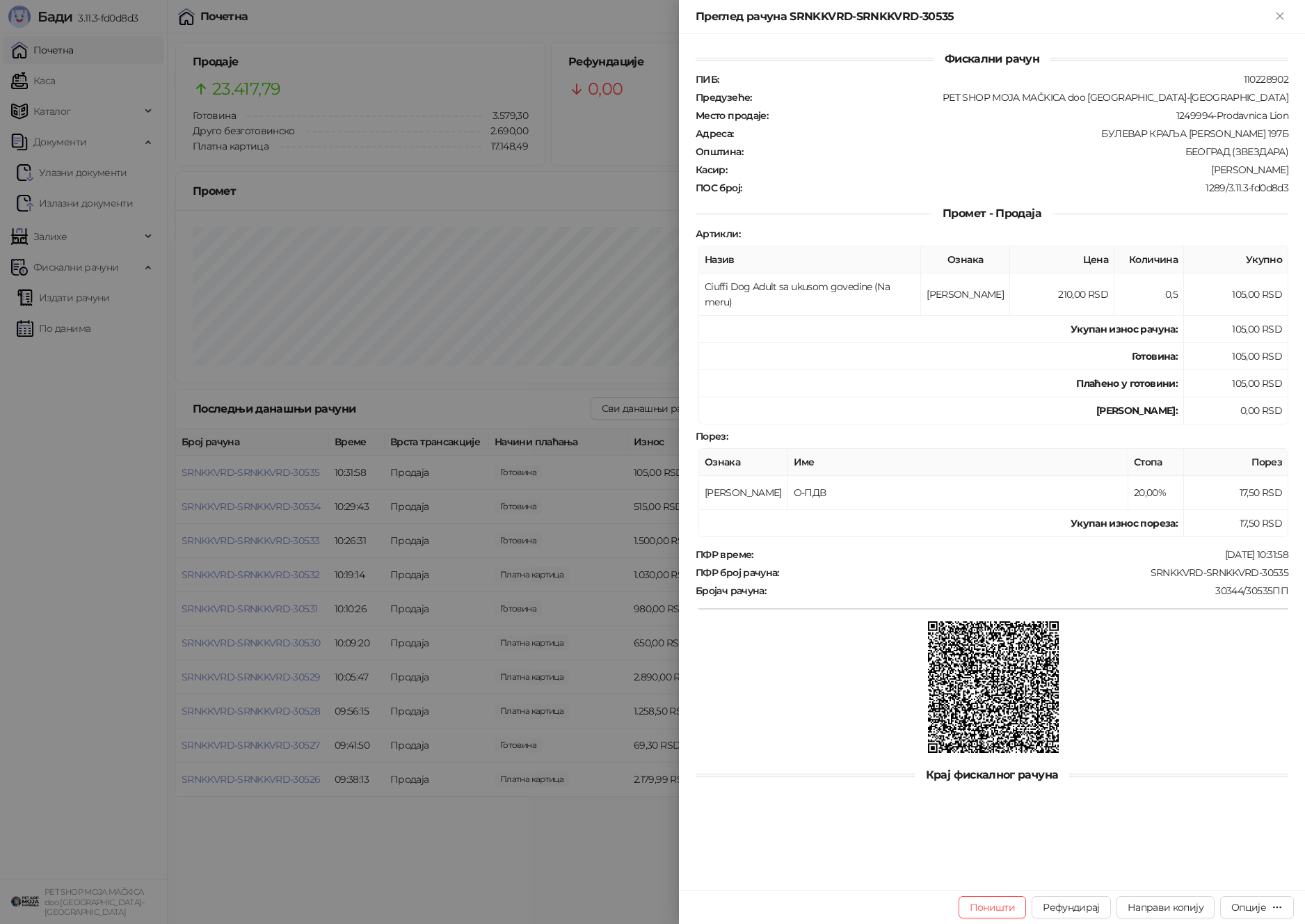
click at [295, 472] on div at bounding box center [652, 462] width 1305 height 924
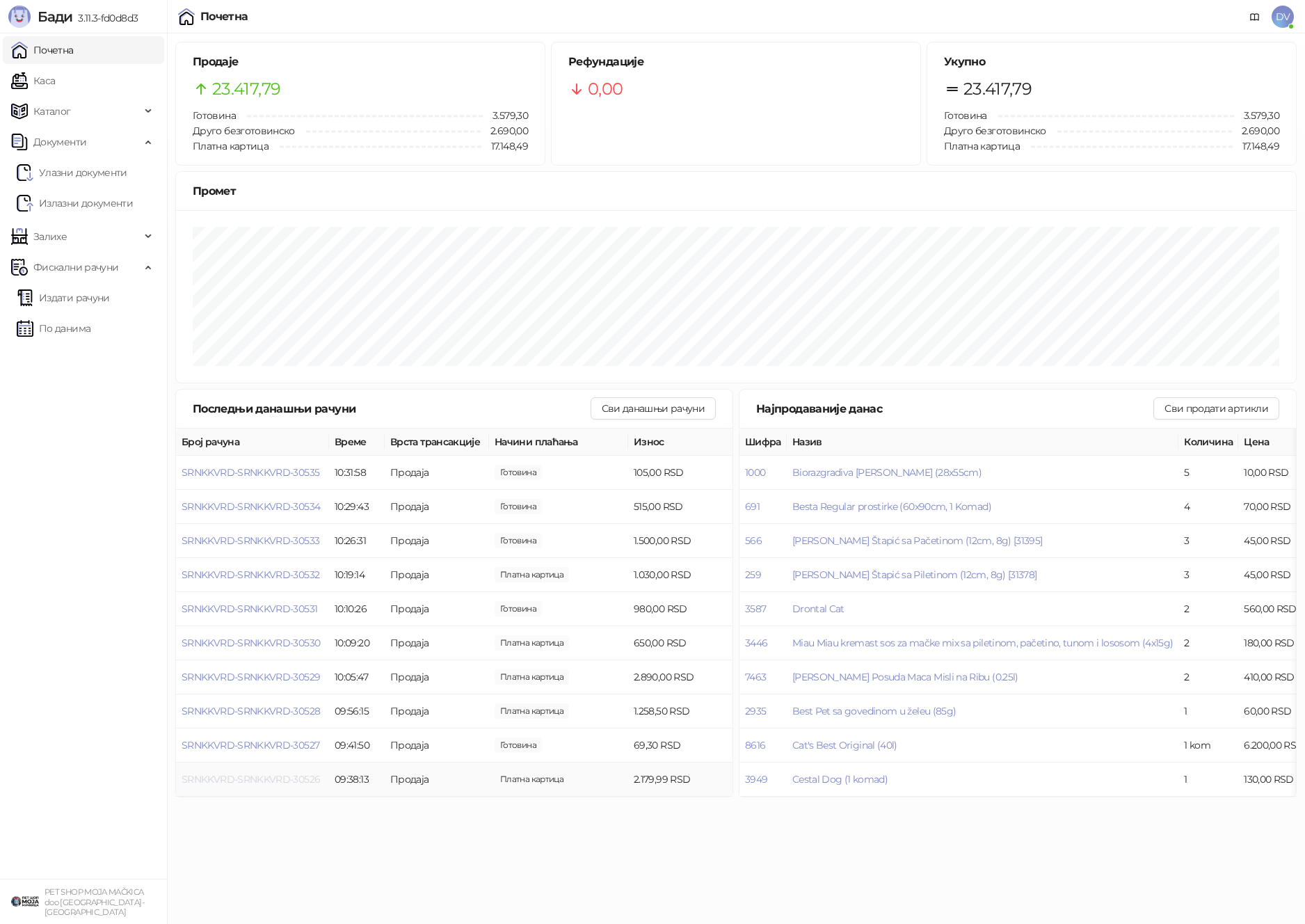
click at [287, 778] on span "SRNKKVRD-SRNKKVRD-30526" at bounding box center [251, 779] width 138 height 13
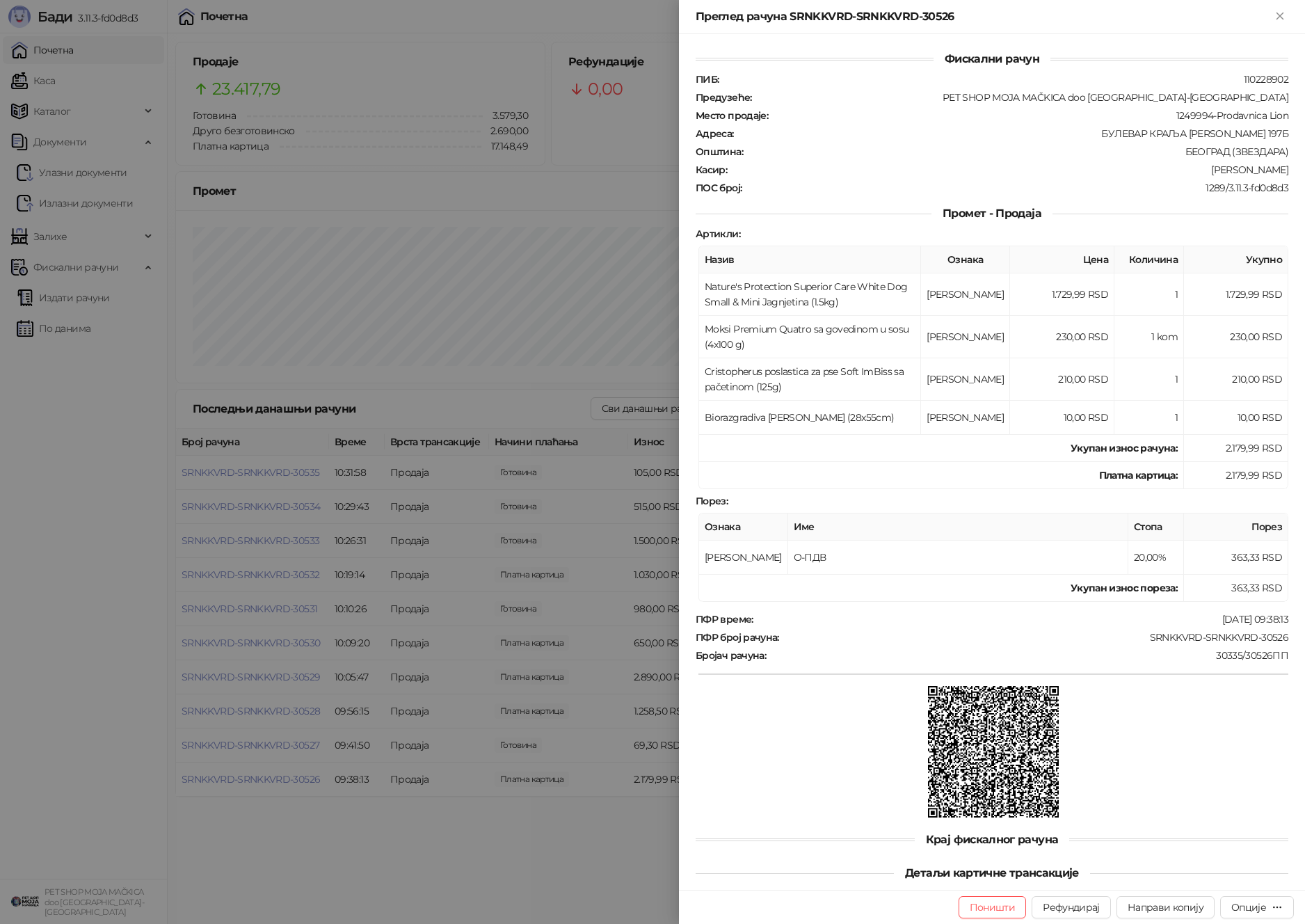
click at [293, 775] on div at bounding box center [652, 462] width 1305 height 924
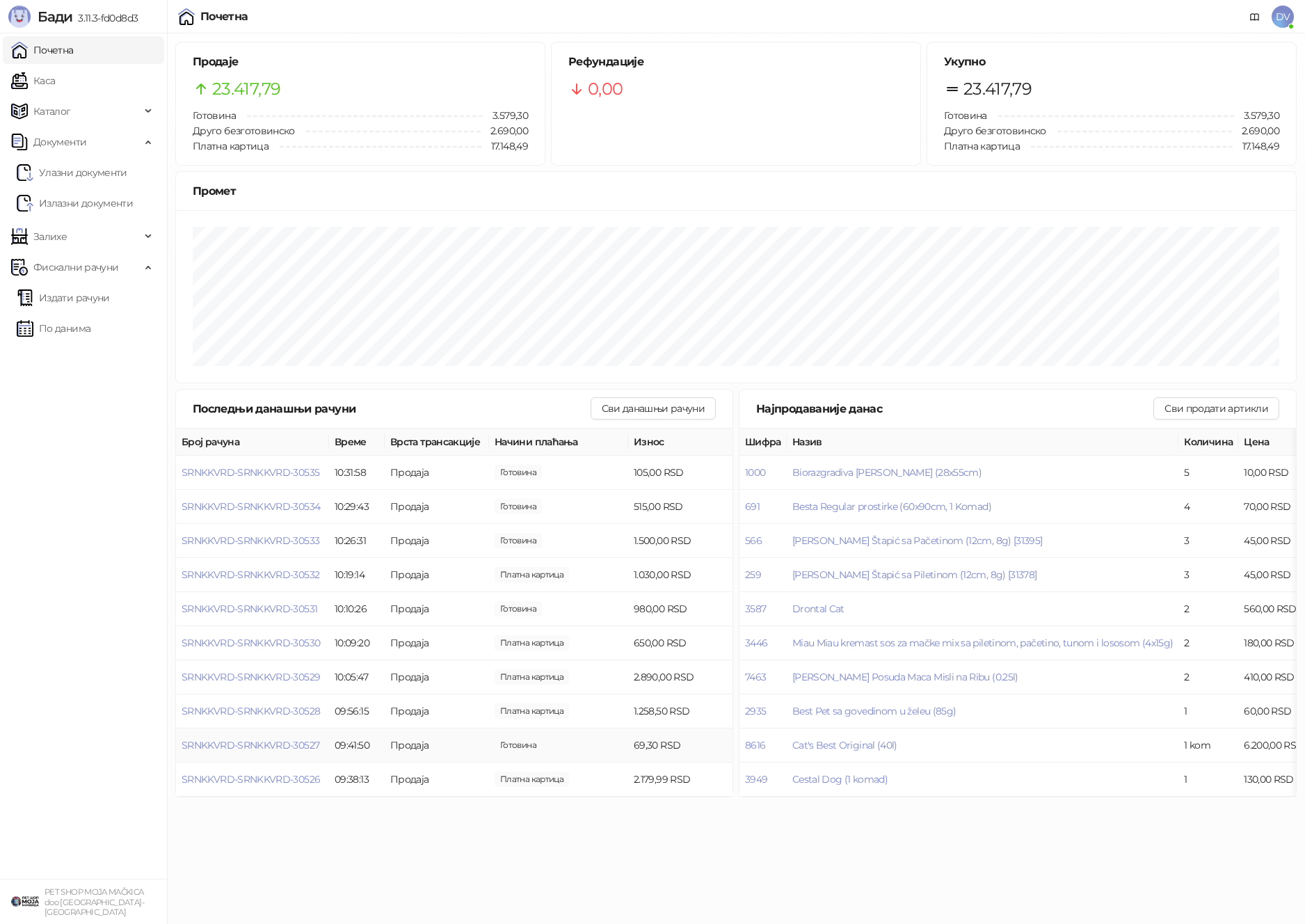
click at [280, 757] on td "SRNKKVRD-SRNKKVRD-30527" at bounding box center [253, 746] width 153 height 34
click at [280, 752] on td "SRNKKVRD-SRNKKVRD-30527" at bounding box center [253, 746] width 153 height 34
click at [286, 745] on span "SRNKKVRD-SRNKKVRD-30527" at bounding box center [250, 745] width 138 height 13
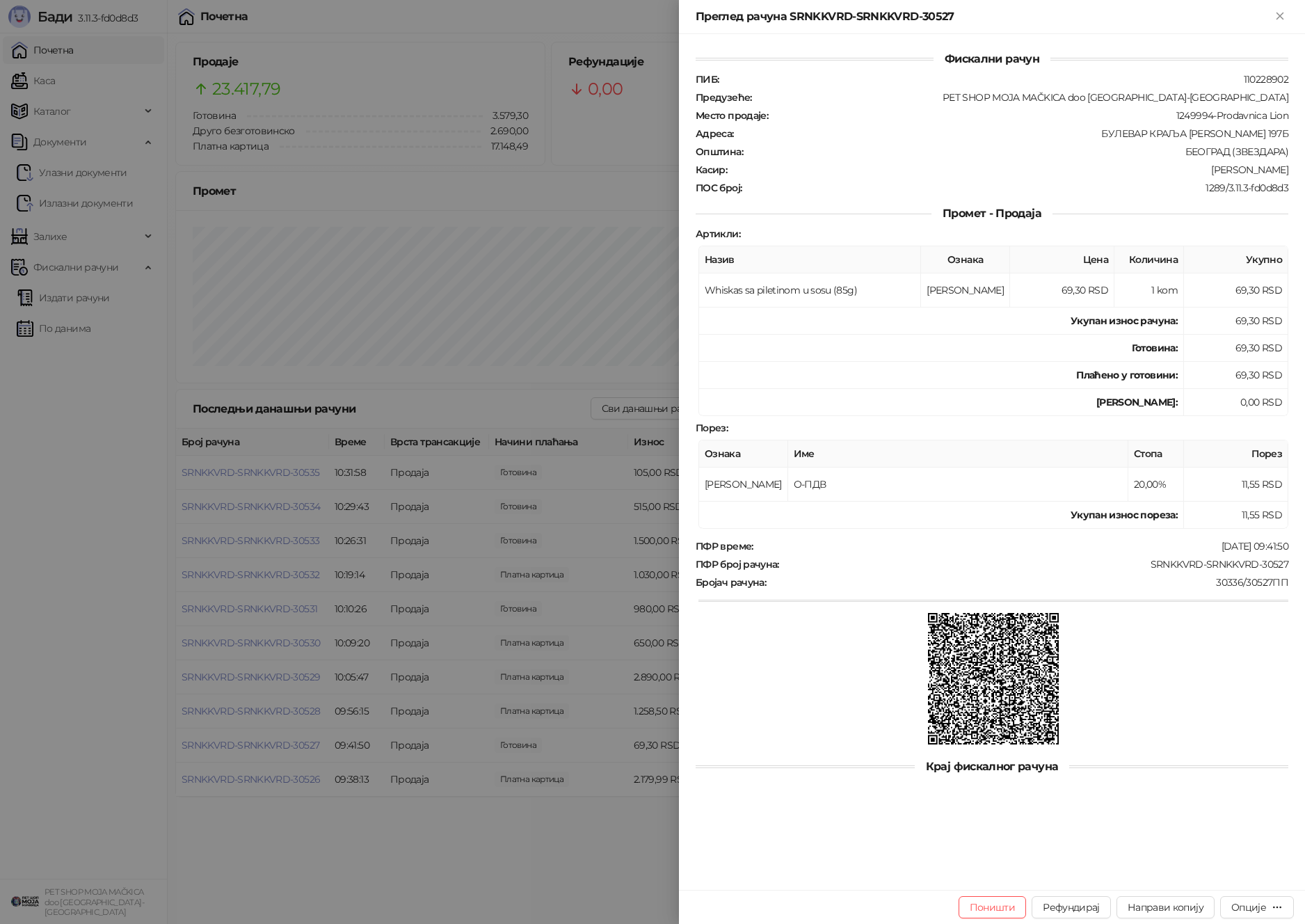
click at [297, 749] on div at bounding box center [652, 462] width 1305 height 924
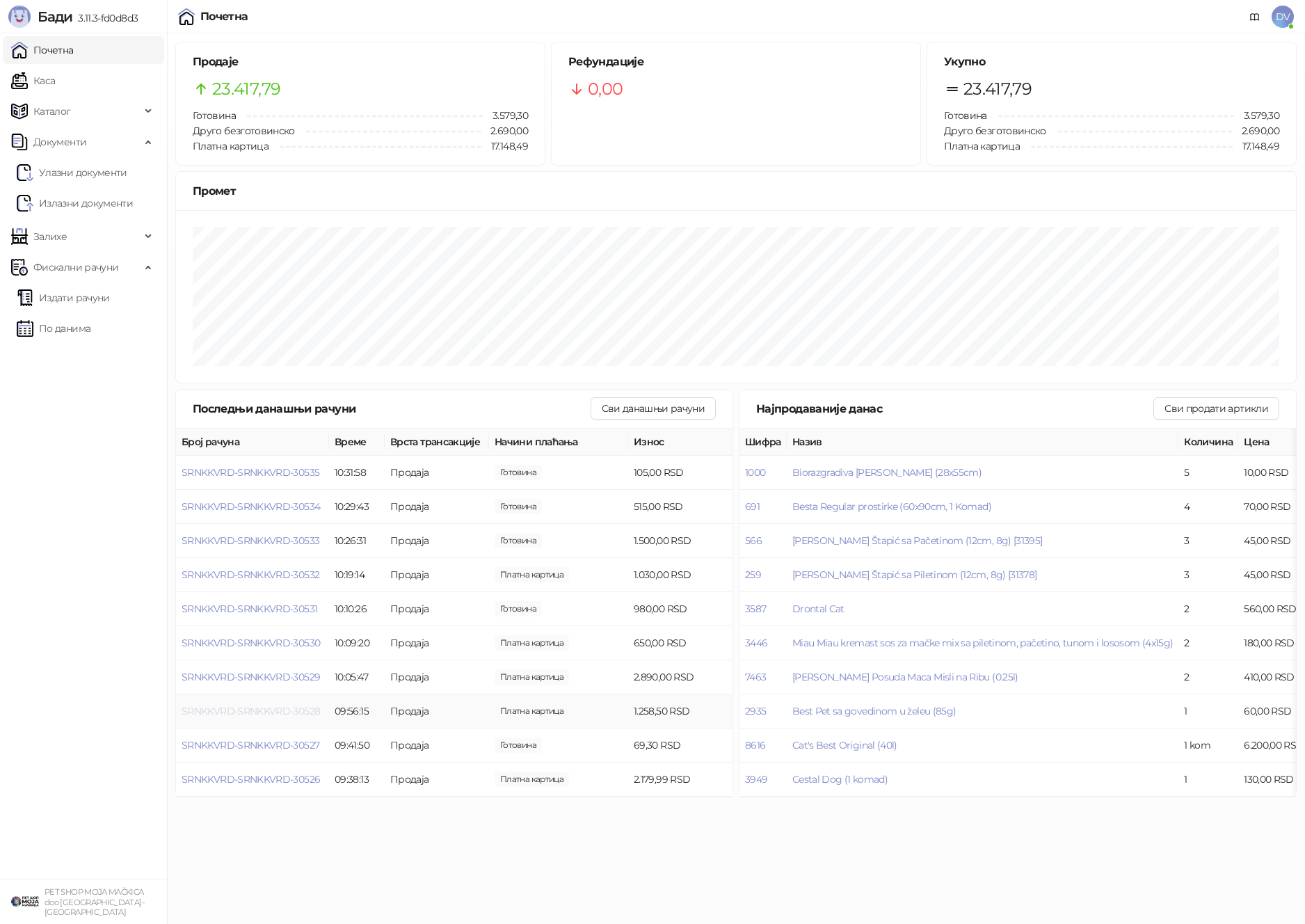
click at [262, 714] on span "SRNKKVRD-SRNKKVRD-30528" at bounding box center [251, 711] width 138 height 13
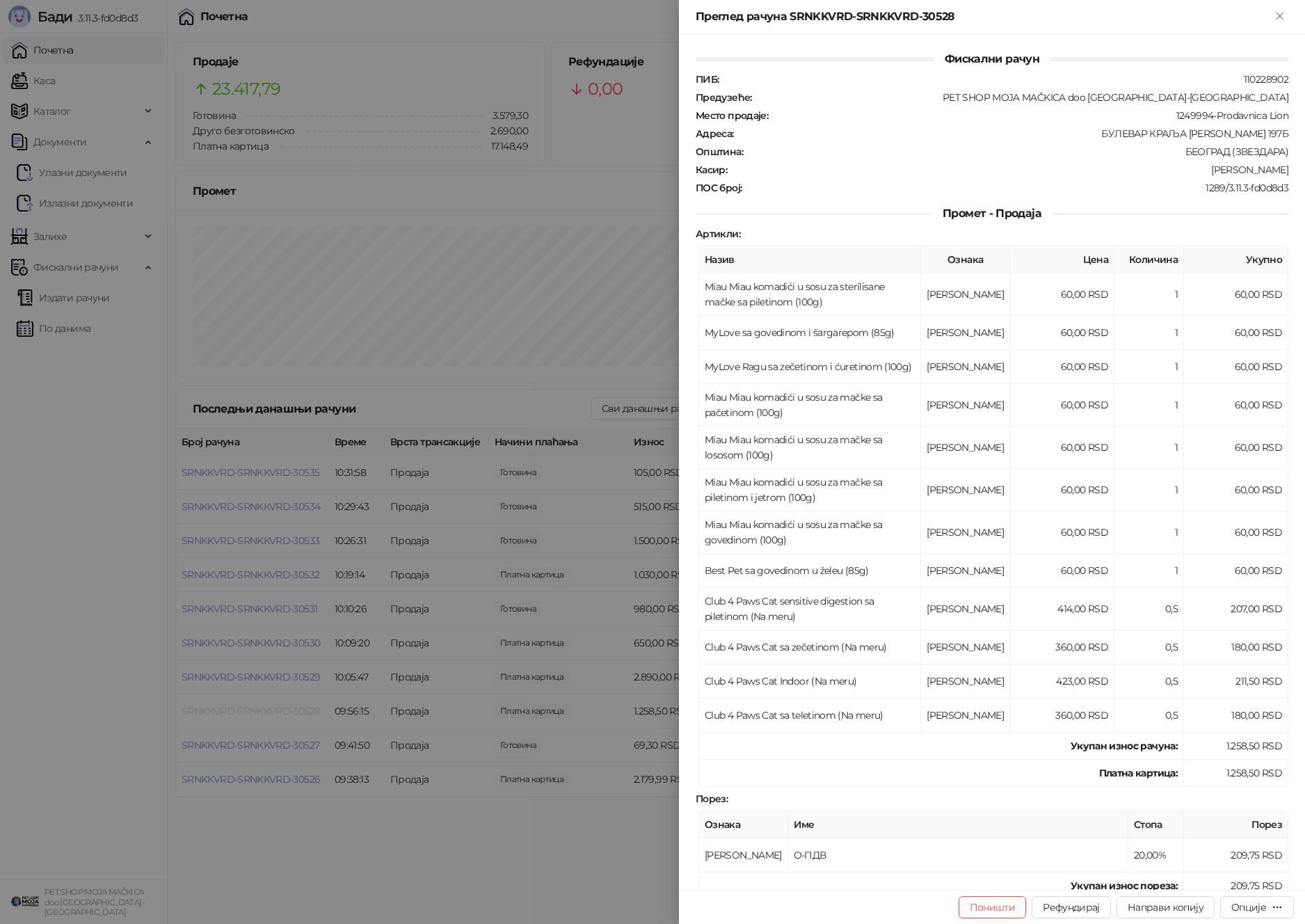
click at [262, 714] on div at bounding box center [652, 462] width 1305 height 924
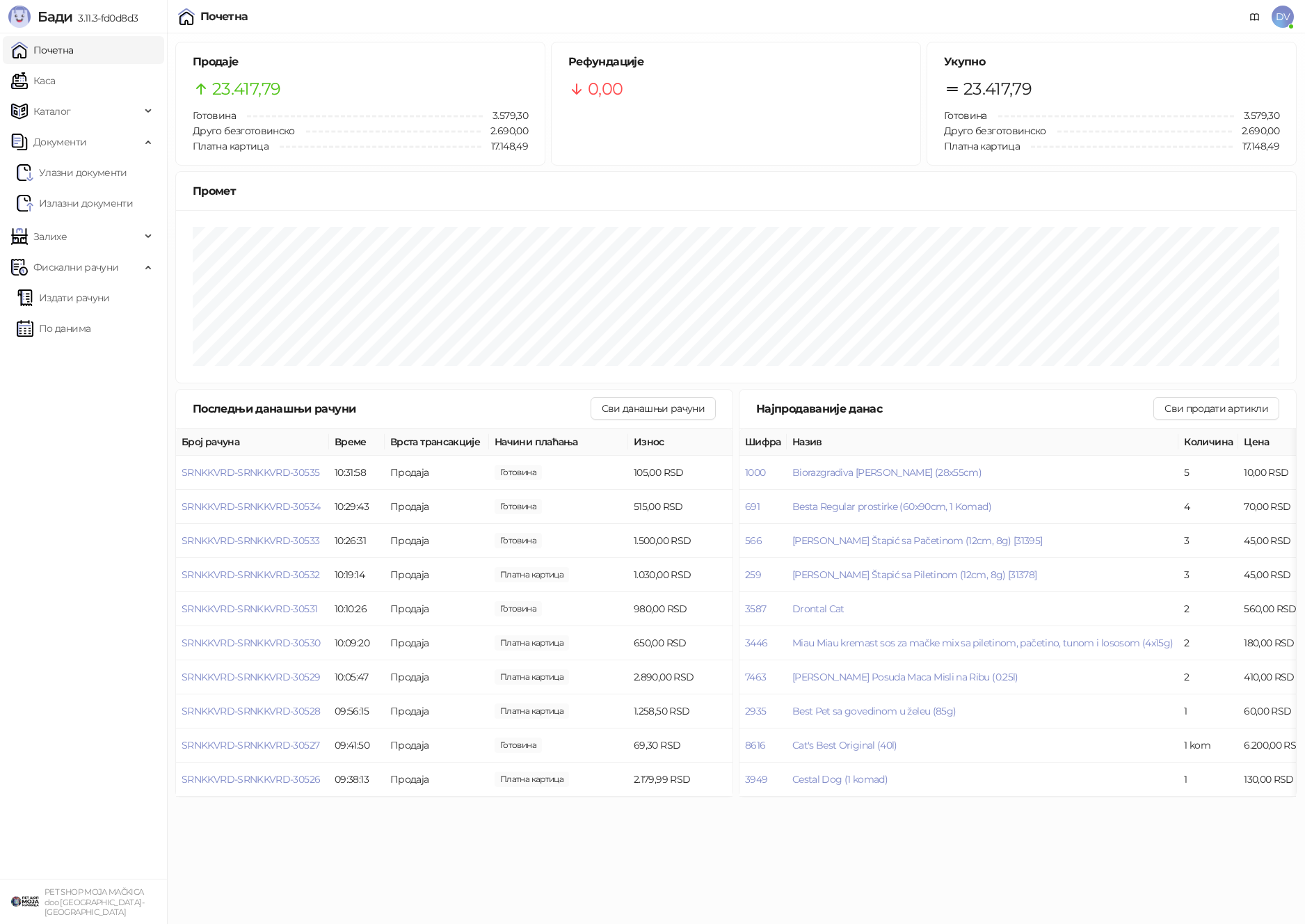
click at [668, 93] on div "0,00" at bounding box center [735, 89] width 335 height 27
